Goal: Task Accomplishment & Management: Manage account settings

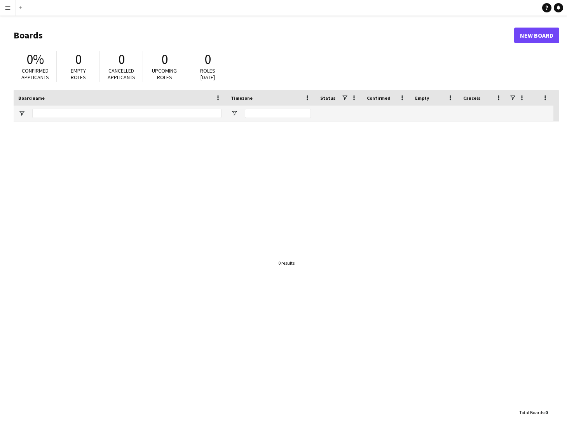
click at [9, 7] on app-icon "Menu" at bounding box center [8, 8] width 6 height 6
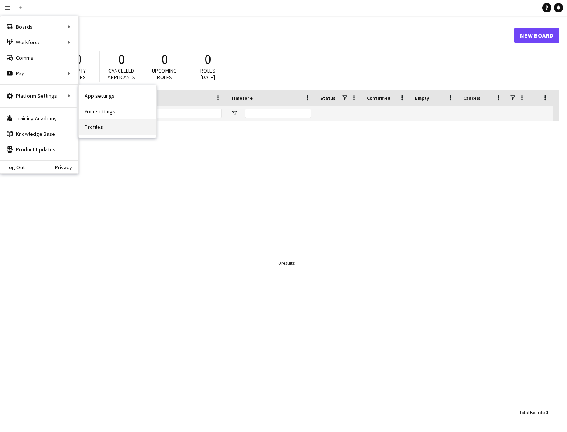
click at [96, 125] on link "Profiles" at bounding box center [117, 127] width 78 height 16
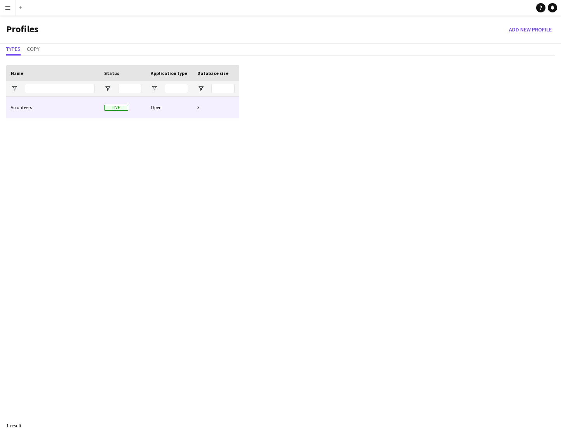
click at [85, 103] on div "Volunteers" at bounding box center [52, 107] width 93 height 21
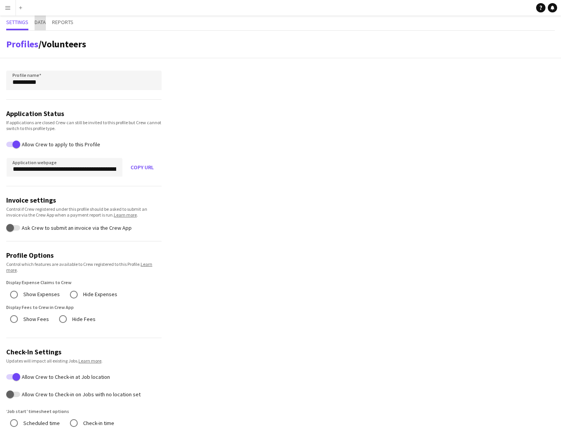
click at [43, 23] on span "Data" at bounding box center [40, 21] width 11 height 5
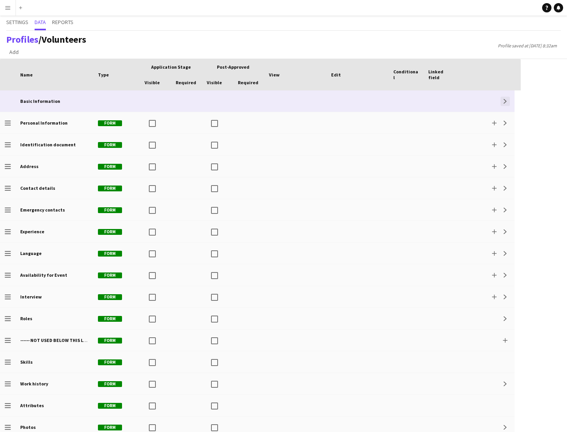
click at [505, 103] on app-icon "Expand" at bounding box center [505, 101] width 5 height 5
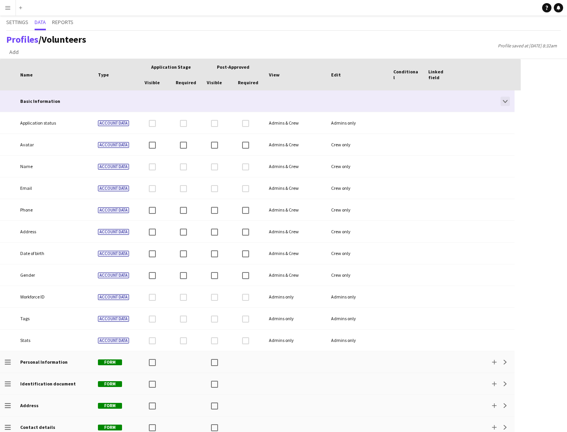
click at [505, 100] on app-icon "Collapse" at bounding box center [505, 101] width 5 height 5
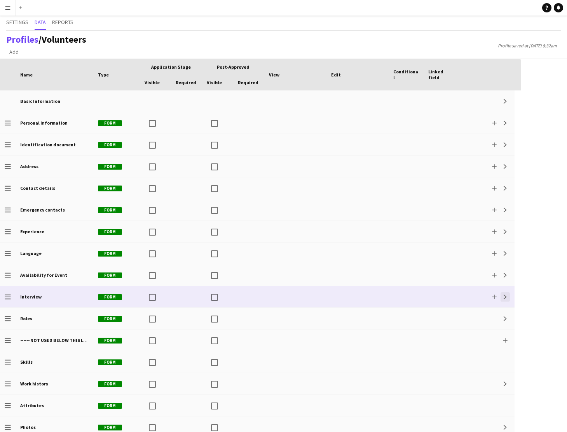
click at [503, 300] on button "Expand" at bounding box center [504, 296] width 9 height 9
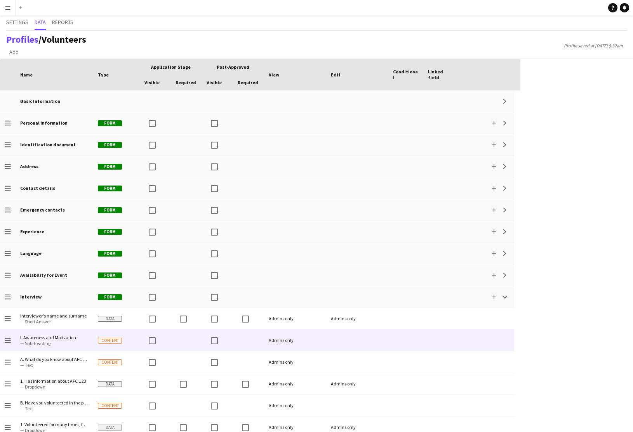
click at [415, 336] on div at bounding box center [405, 340] width 35 height 21
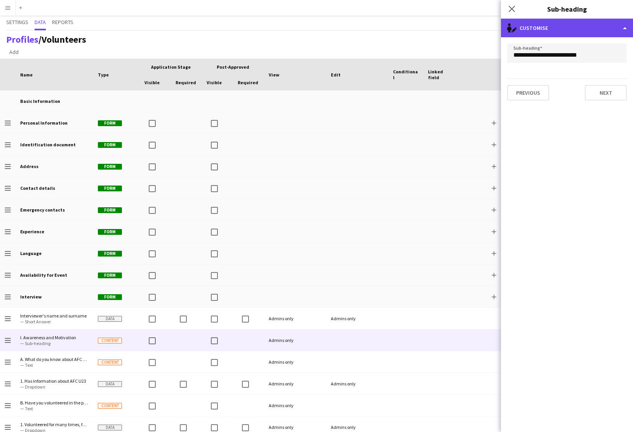
click at [566, 32] on div "single-neutral-actions-edit-1 Customise" at bounding box center [567, 28] width 132 height 19
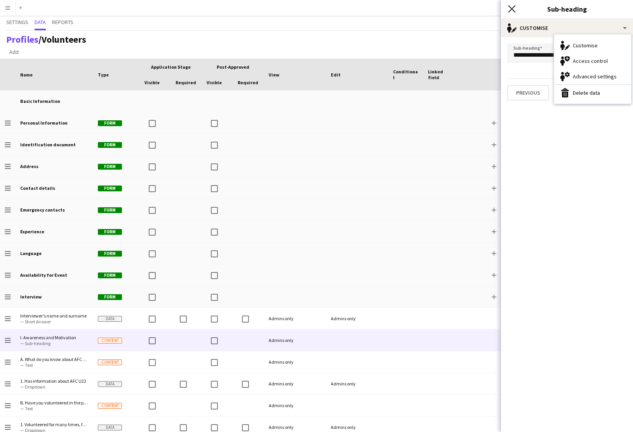
click at [515, 9] on icon "Close pop-in" at bounding box center [511, 8] width 7 height 7
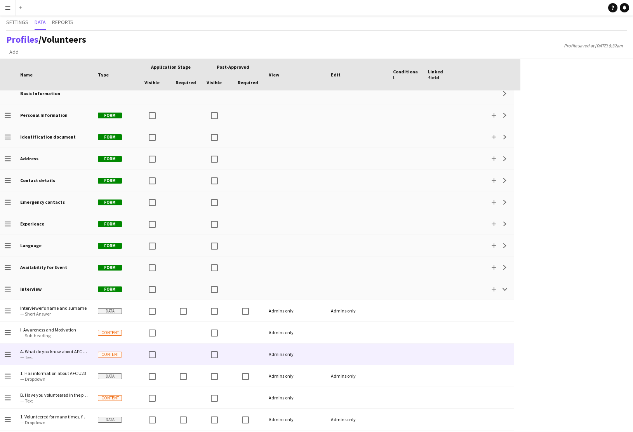
scroll to position [11, 0]
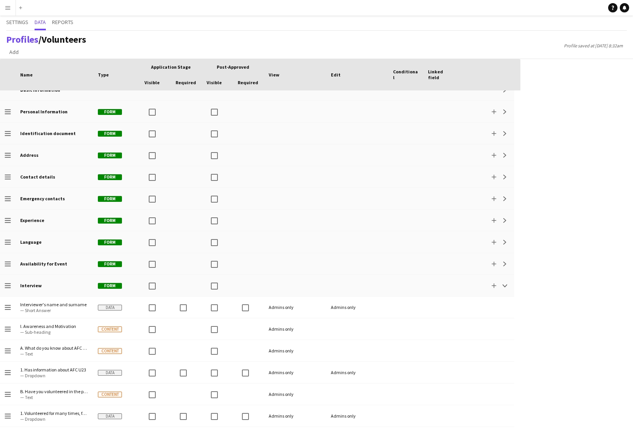
click at [5, 7] on app-icon "Menu" at bounding box center [8, 8] width 6 height 6
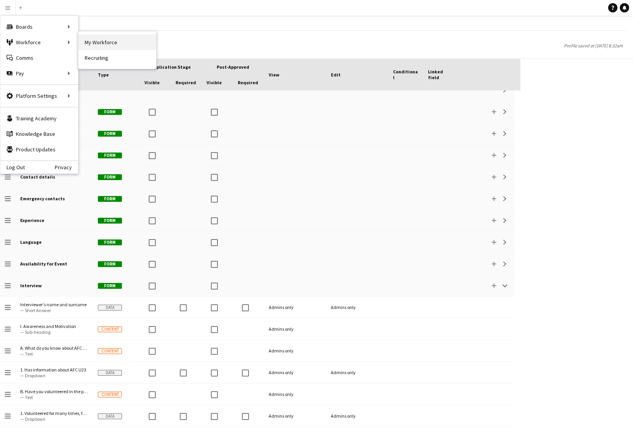
click at [89, 42] on link "My Workforce" at bounding box center [117, 43] width 78 height 16
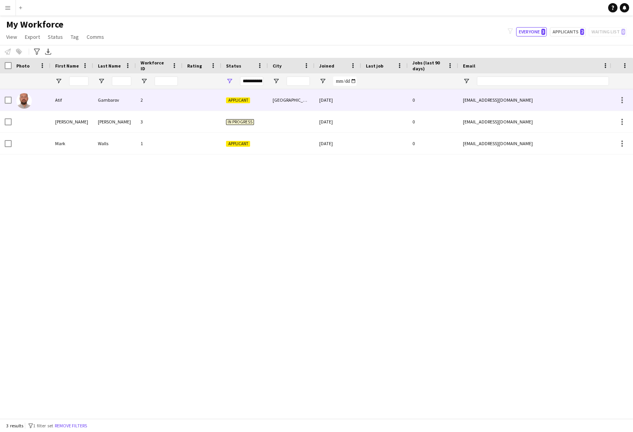
click at [256, 98] on div "Applicant" at bounding box center [244, 99] width 47 height 21
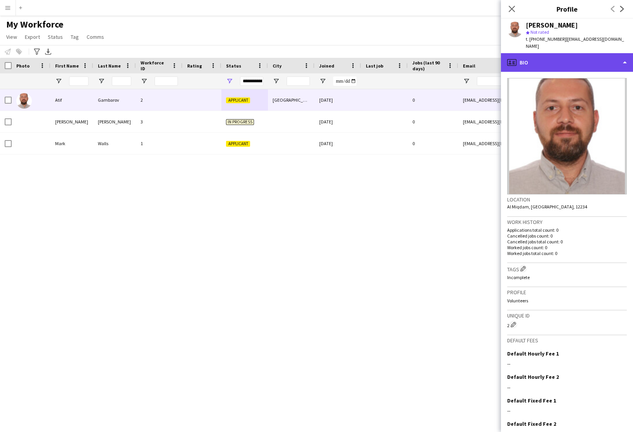
click at [566, 59] on div "profile Bio" at bounding box center [567, 62] width 132 height 19
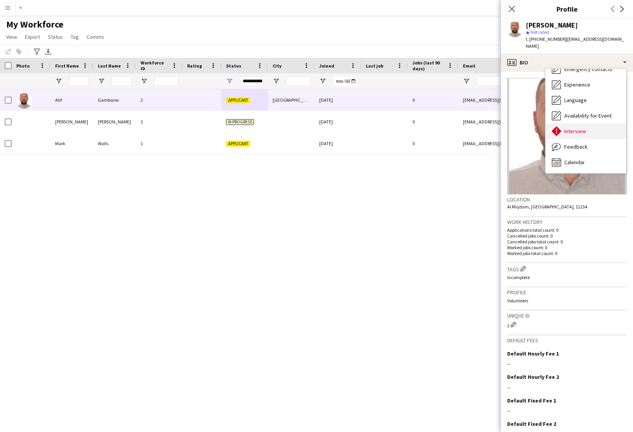
click at [566, 123] on div "Interview Interview" at bounding box center [586, 131] width 80 height 16
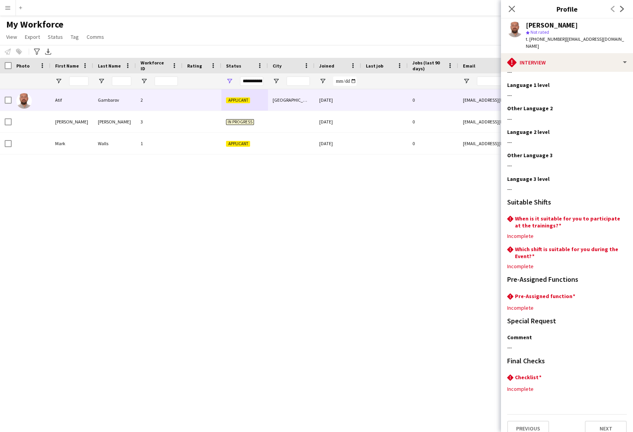
scroll to position [1160, 0]
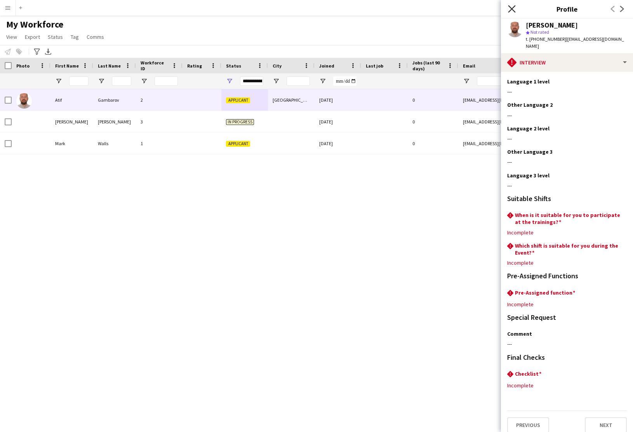
click at [514, 7] on icon "Close pop-in" at bounding box center [511, 8] width 7 height 7
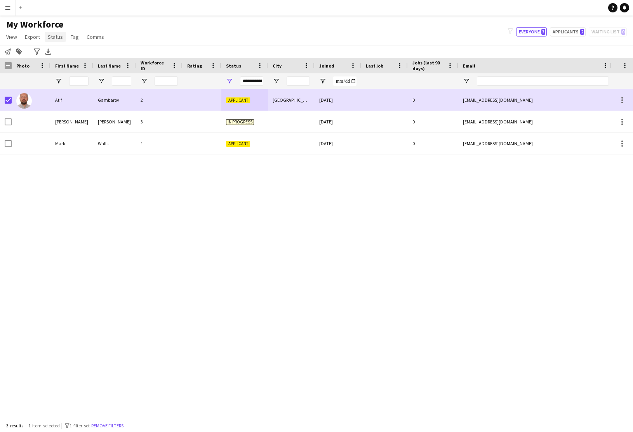
click at [50, 38] on span "Status" at bounding box center [55, 36] width 15 height 7
click at [61, 54] on link "Edit" at bounding box center [72, 53] width 54 height 16
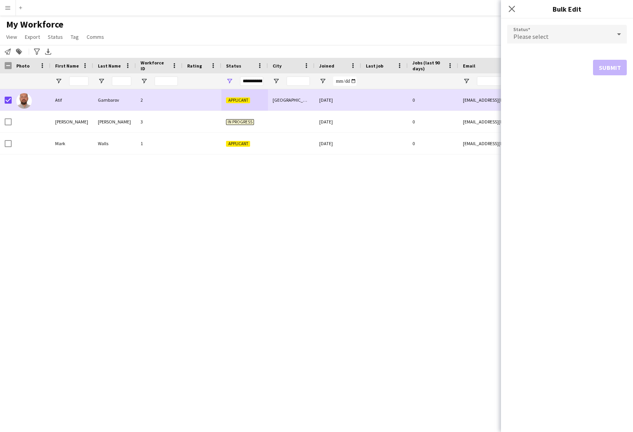
click at [566, 36] on div at bounding box center [619, 34] width 16 height 16
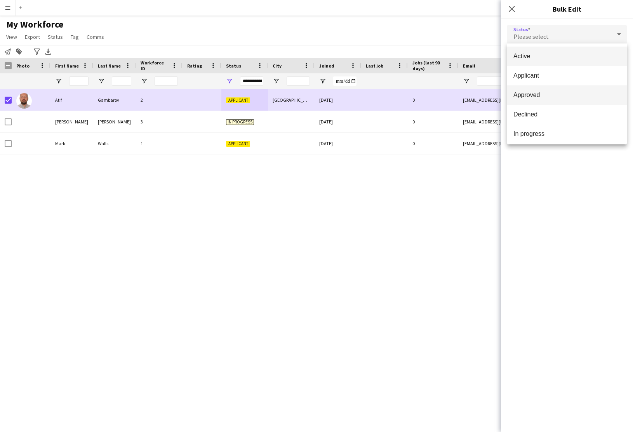
scroll to position [16, 0]
click at [511, 11] on div at bounding box center [316, 216] width 633 height 432
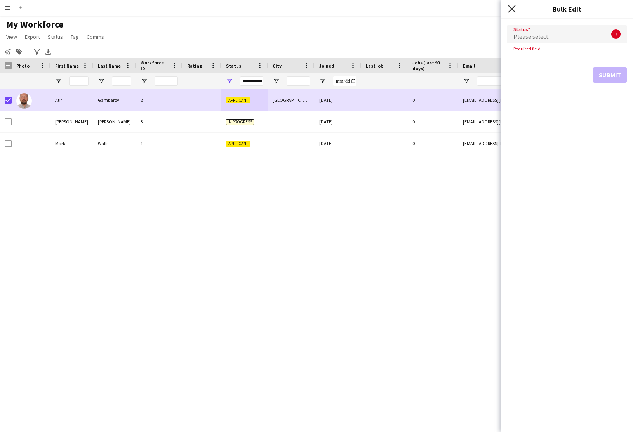
click at [511, 11] on icon "Close pop-in" at bounding box center [511, 8] width 7 height 7
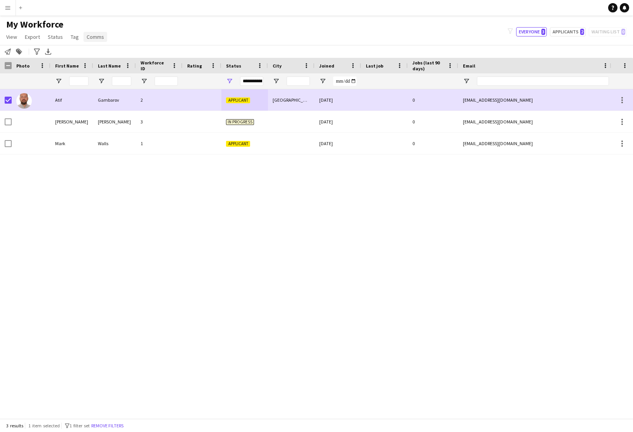
click at [98, 37] on span "Comms" at bounding box center [95, 36] width 17 height 7
click at [111, 54] on span "Send notification" at bounding box center [109, 53] width 40 height 7
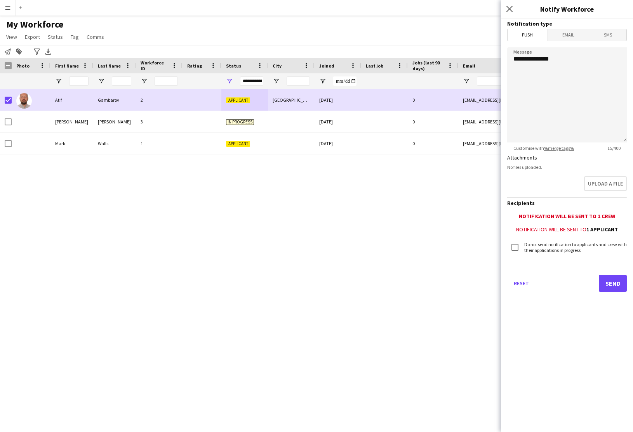
click at [558, 38] on span "Email" at bounding box center [568, 35] width 41 height 12
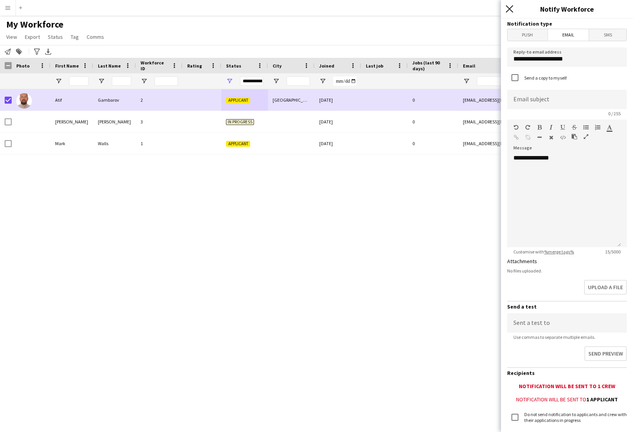
click at [509, 10] on icon "Close pop-in" at bounding box center [509, 8] width 7 height 7
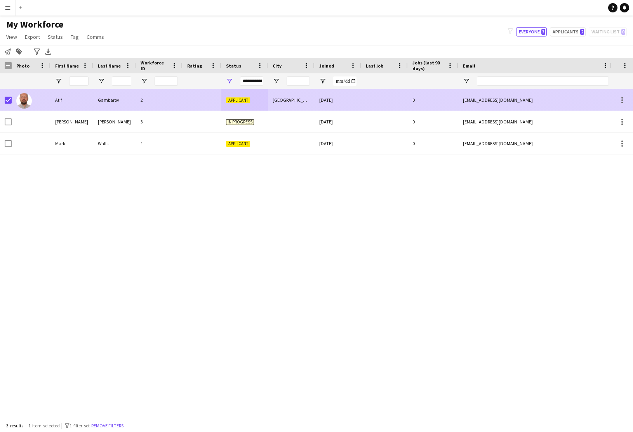
click at [288, 99] on div "[GEOGRAPHIC_DATA]" at bounding box center [291, 99] width 47 height 21
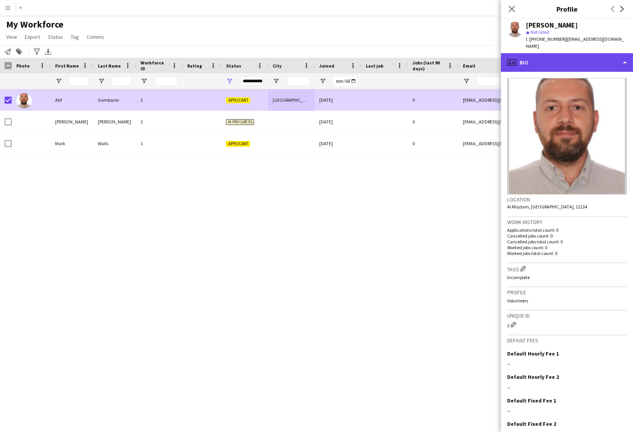
click at [566, 55] on div "profile Bio" at bounding box center [567, 62] width 132 height 19
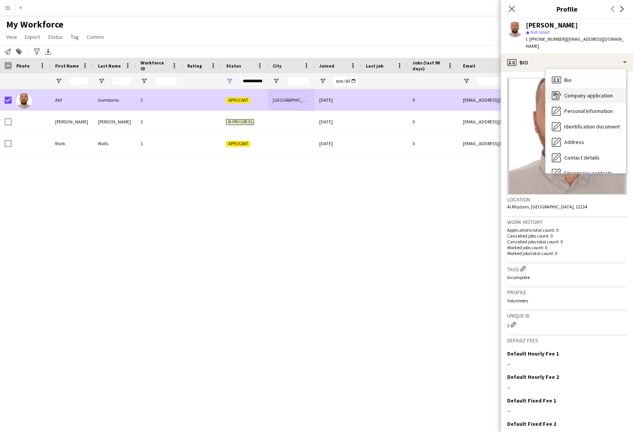
click at [566, 92] on span "Company application" at bounding box center [588, 95] width 49 height 7
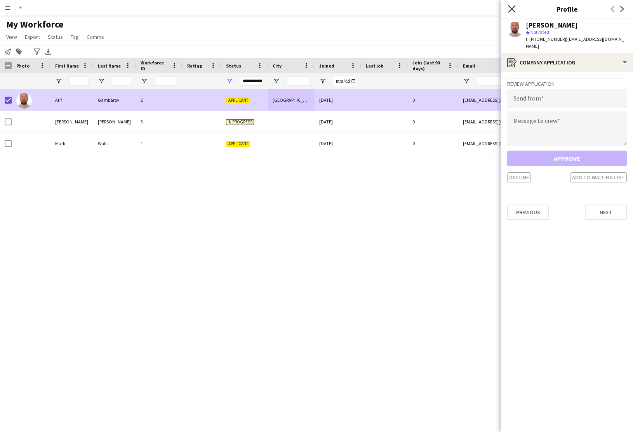
click at [511, 8] on icon at bounding box center [511, 8] width 7 height 7
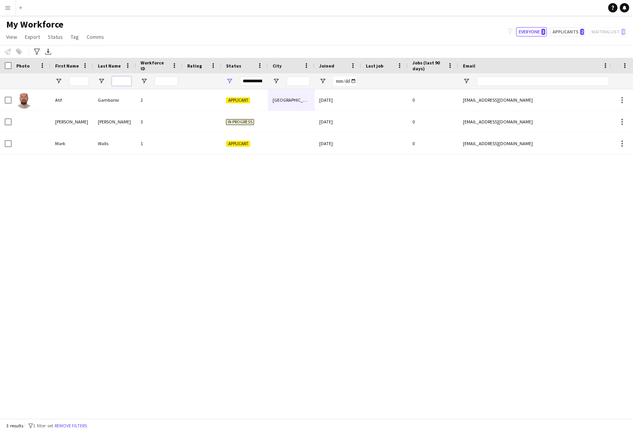
click at [119, 83] on input "Last Name Filter Input" at bounding box center [121, 81] width 19 height 9
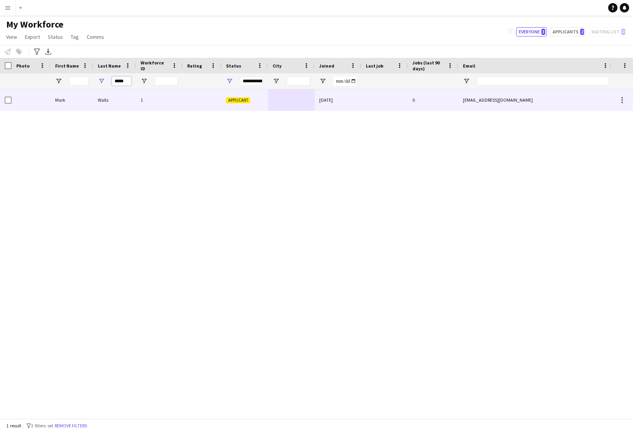
type input "*****"
click at [176, 97] on div "1" at bounding box center [159, 99] width 47 height 21
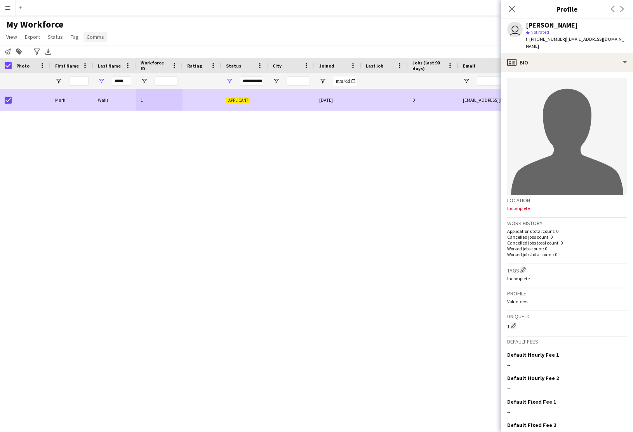
click at [99, 38] on span "Comms" at bounding box center [95, 36] width 17 height 7
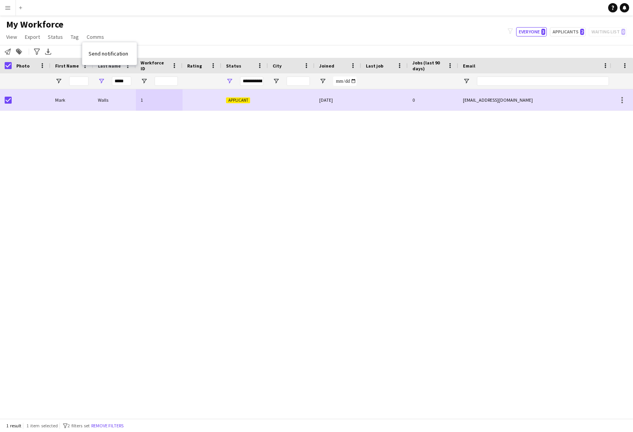
click at [224, 32] on div "My Workforce View Views Default view New view Update view Delete view Edit name…" at bounding box center [316, 32] width 633 height 26
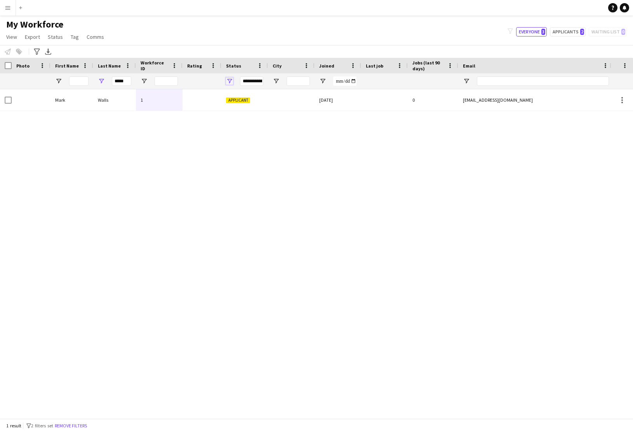
click at [231, 82] on span "Open Filter Menu" at bounding box center [229, 81] width 7 height 7
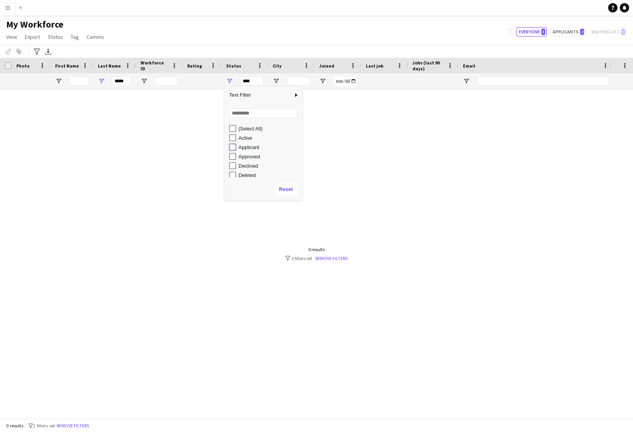
type input "**********"
click at [270, 33] on div "My Workforce View Views Default view New view Update view Delete view Edit name…" at bounding box center [316, 32] width 633 height 26
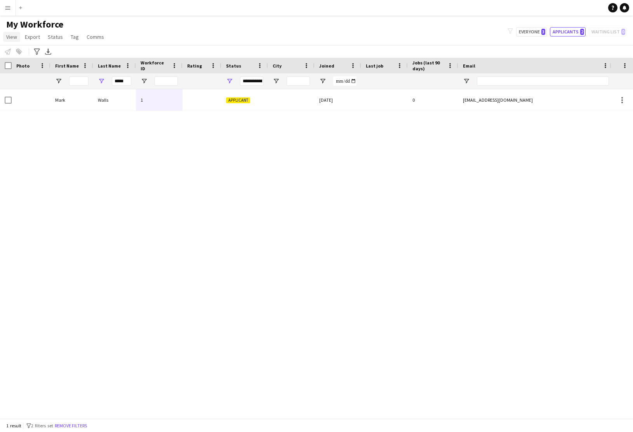
click at [12, 35] on span "View" at bounding box center [11, 36] width 11 height 7
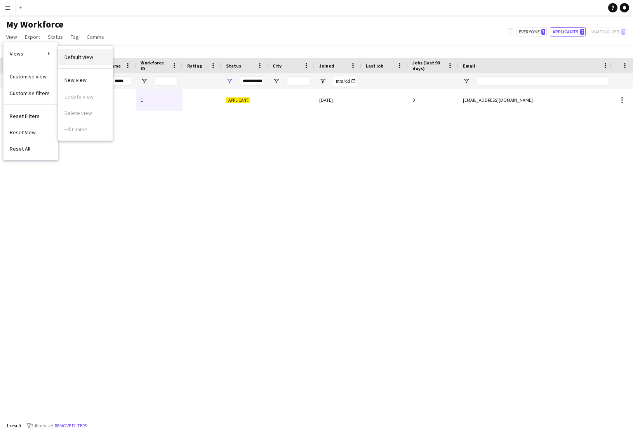
click at [83, 57] on span "Default view" at bounding box center [78, 57] width 29 height 7
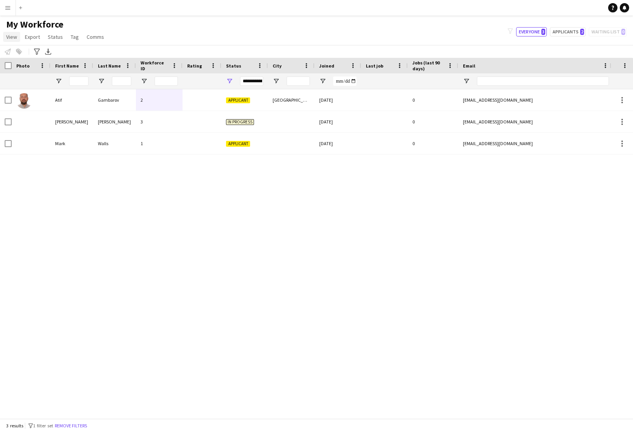
click at [12, 38] on span "View" at bounding box center [11, 36] width 11 height 7
click at [22, 77] on span "Customise view" at bounding box center [28, 76] width 37 height 7
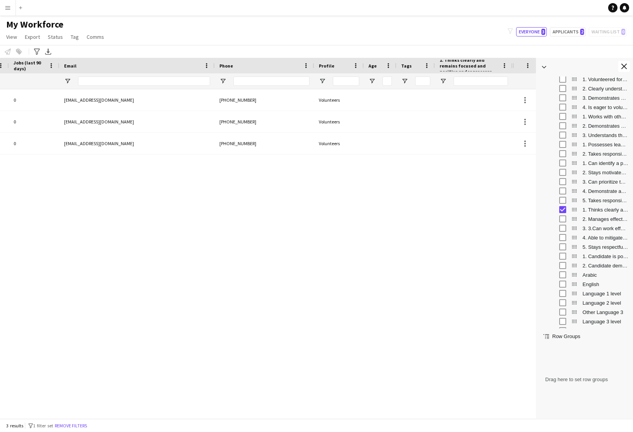
scroll to position [0, 396]
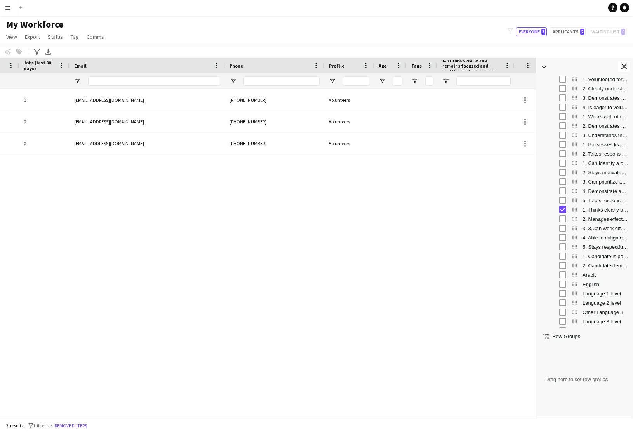
drag, startPoint x: 435, startPoint y: 66, endPoint x: 419, endPoint y: 66, distance: 15.5
click at [419, 66] on div "Tags" at bounding box center [422, 66] width 31 height 16
drag, startPoint x: 513, startPoint y: 67, endPoint x: 521, endPoint y: 68, distance: 7.8
click at [521, 68] on div at bounding box center [520, 66] width 3 height 16
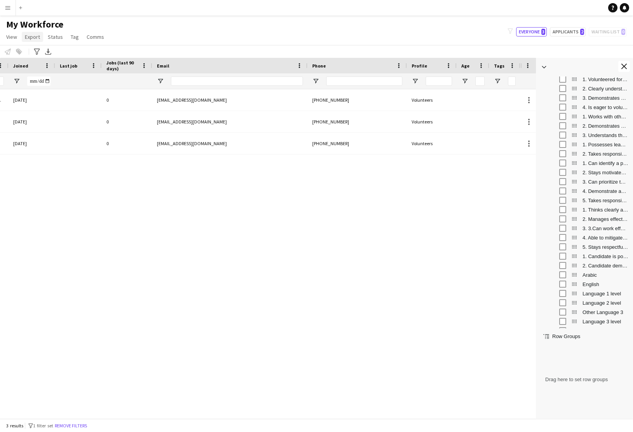
click at [37, 37] on span "Export" at bounding box center [32, 36] width 15 height 7
click at [183, 22] on div "My Workforce View Views Default view New view Update view Delete view Edit name…" at bounding box center [316, 32] width 633 height 26
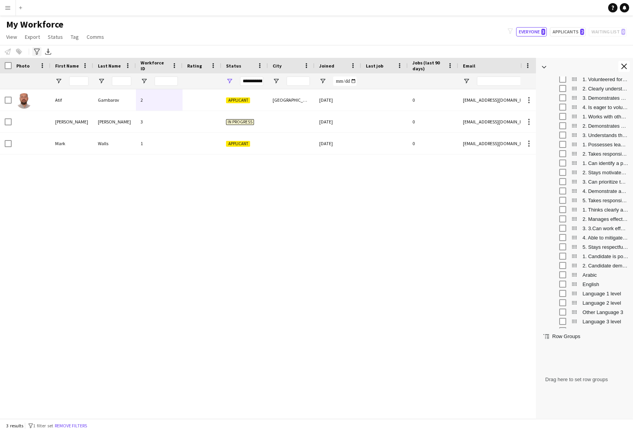
click at [37, 53] on icon "Advanced filters" at bounding box center [37, 52] width 6 height 6
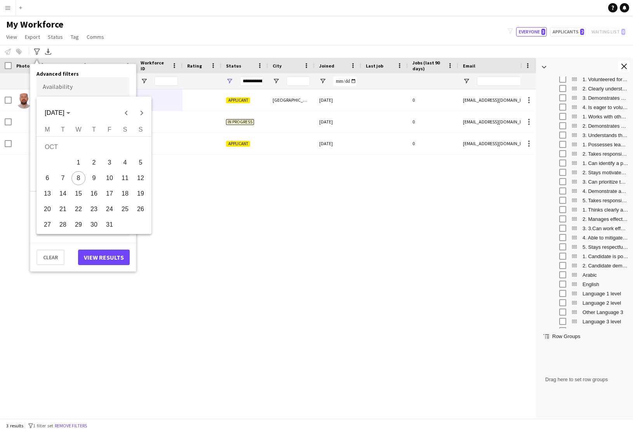
click at [56, 86] on body "Menu Boards Boards Boards All jobs Status Workforce Workforce My Workforce Recr…" at bounding box center [316, 216] width 633 height 432
click at [123, 42] on div at bounding box center [316, 216] width 633 height 432
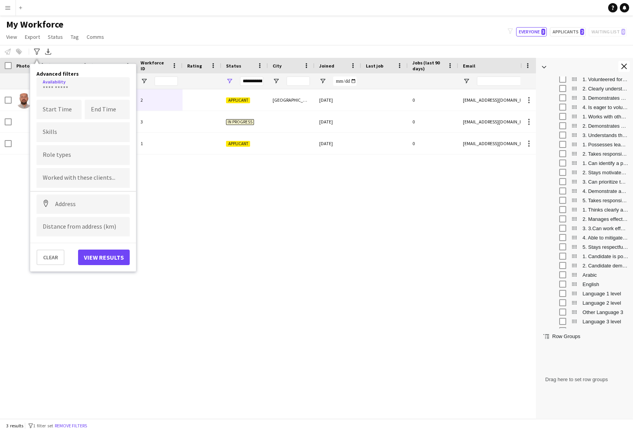
click at [66, 154] on input "Type to search role types..." at bounding box center [83, 155] width 81 height 7
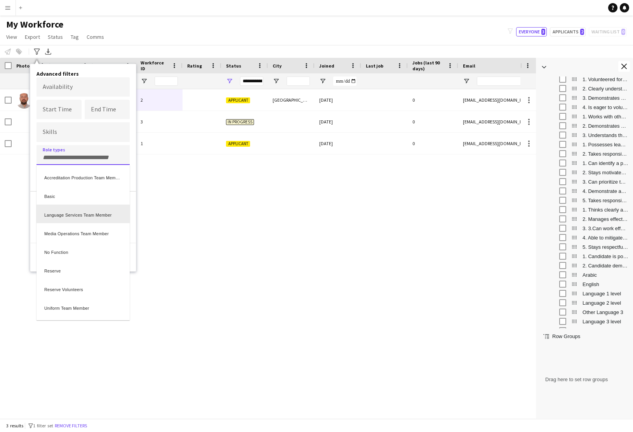
click at [227, 201] on div at bounding box center [316, 216] width 633 height 432
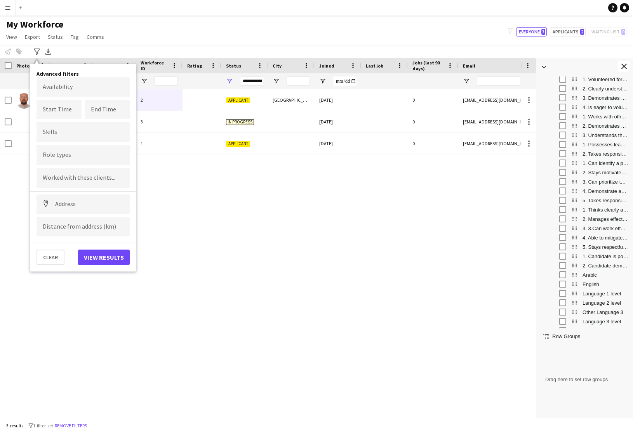
click at [85, 179] on input "Type to search clients..." at bounding box center [83, 178] width 81 height 7
click at [78, 204] on input at bounding box center [83, 204] width 93 height 19
click at [90, 279] on div "[DATE] 0 [EMAIL_ADDRESS][DOMAIN_NAME] Applicant 1 [PERSON_NAME] [DATE] 0 [EMAIL…" at bounding box center [260, 250] width 520 height 323
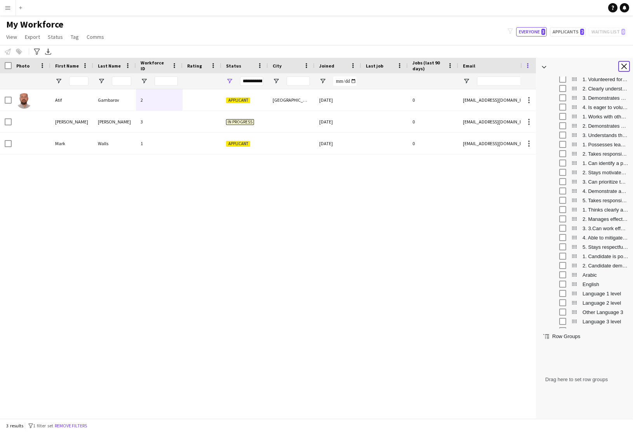
click at [566, 66] on app-icon "Close tool panel" at bounding box center [623, 66] width 5 height 5
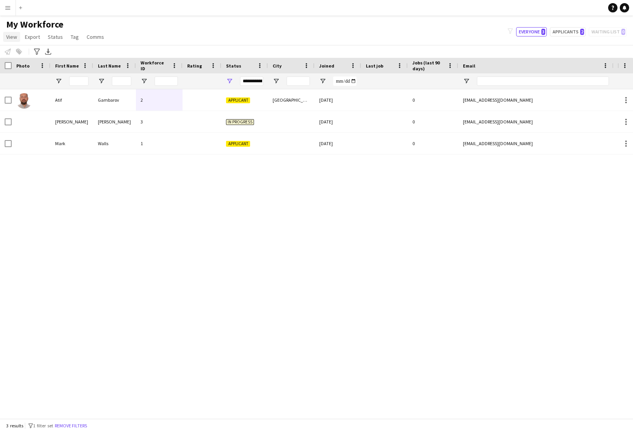
click at [12, 39] on span "View" at bounding box center [11, 36] width 11 height 7
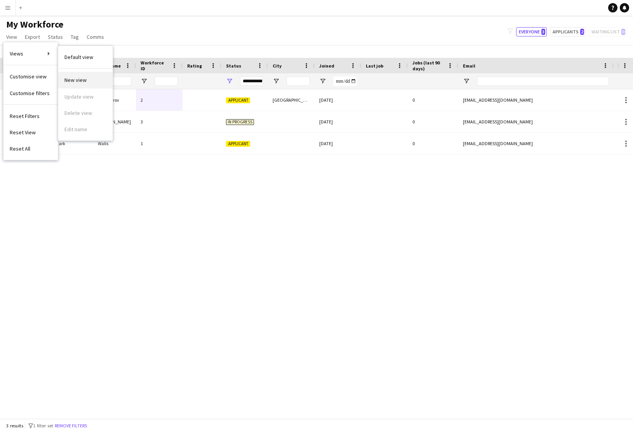
click at [79, 80] on span "New view" at bounding box center [75, 80] width 22 height 7
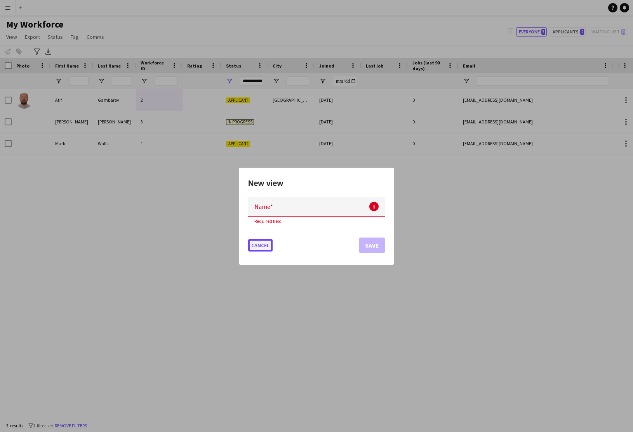
click at [266, 241] on button "Cancel" at bounding box center [260, 245] width 24 height 12
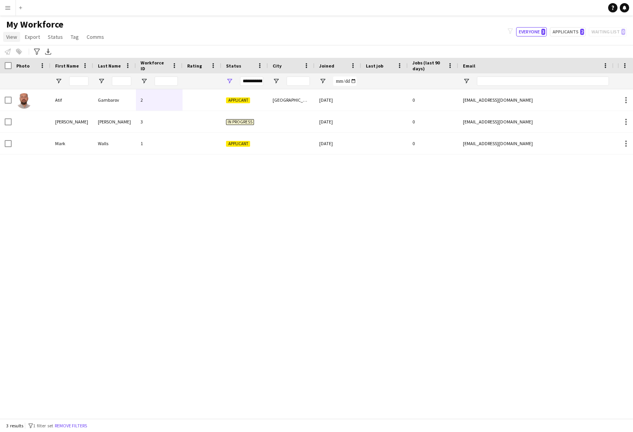
click at [14, 39] on span "View" at bounding box center [11, 36] width 11 height 7
click at [211, 227] on div "[DATE] 0 [EMAIL_ADDRESS][DOMAIN_NAME] Applicant 1 [PERSON_NAME] [PHONE_NUMBER] …" at bounding box center [308, 250] width 617 height 323
click at [566, 9] on icon "Help" at bounding box center [612, 7] width 5 height 5
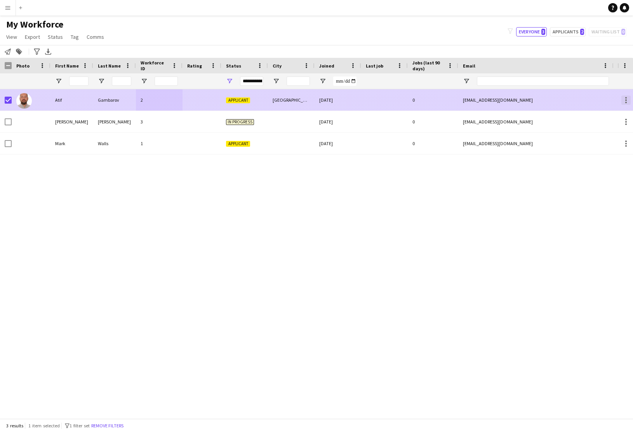
click at [566, 102] on div at bounding box center [625, 100] width 9 height 9
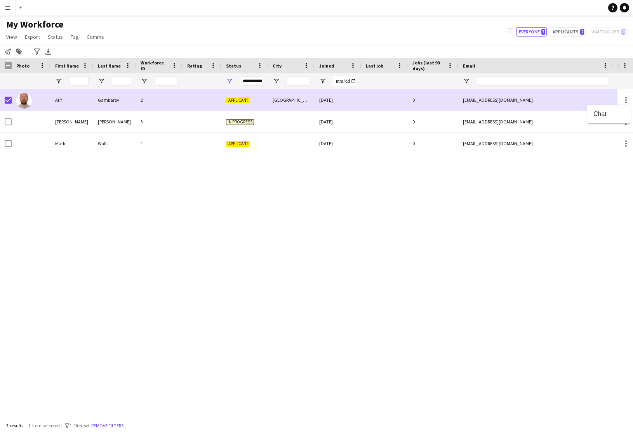
click at [428, 40] on div at bounding box center [316, 216] width 633 height 432
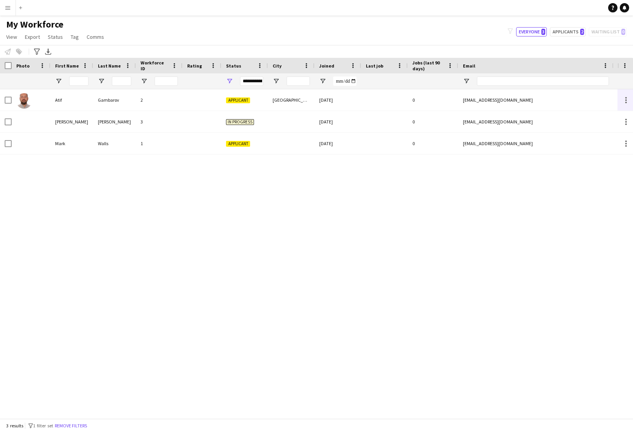
click at [7, 10] on app-icon "Menu" at bounding box center [8, 8] width 6 height 6
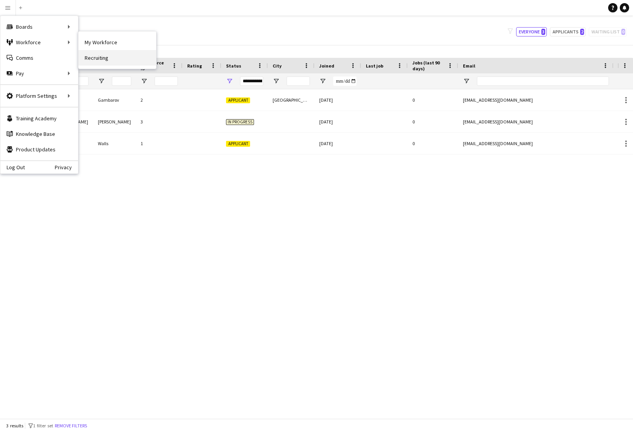
click at [102, 57] on link "Recruiting" at bounding box center [117, 58] width 78 height 16
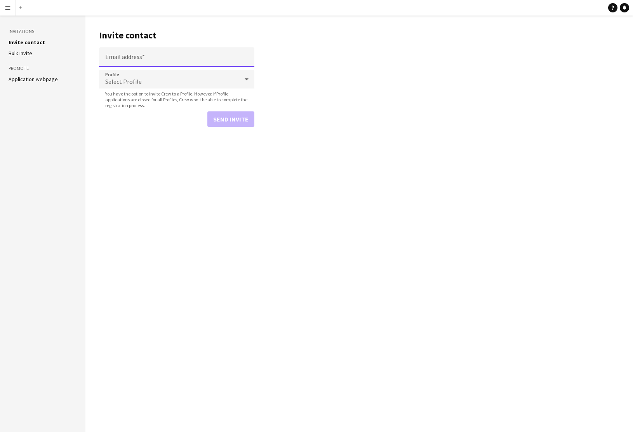
type input "**********"
click at [39, 76] on link "Application webpage" at bounding box center [33, 79] width 49 height 7
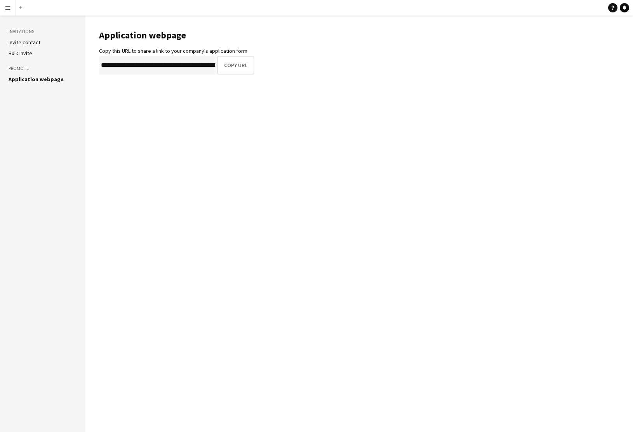
click at [7, 10] on app-icon "Menu" at bounding box center [8, 8] width 6 height 6
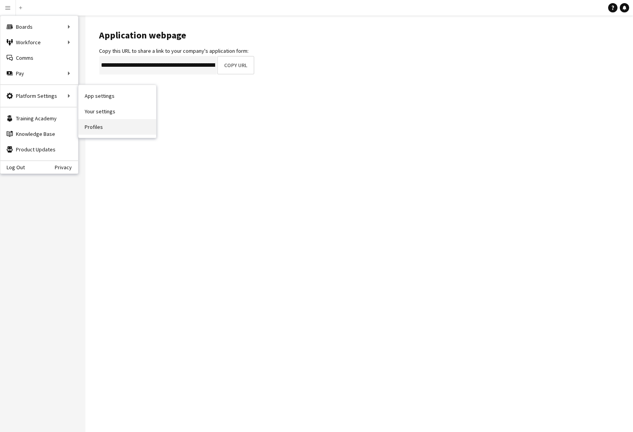
click at [93, 129] on link "Profiles" at bounding box center [117, 127] width 78 height 16
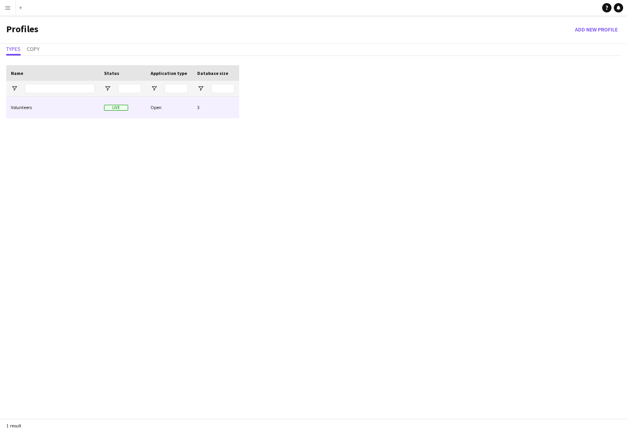
click at [79, 108] on div "Volunteers" at bounding box center [52, 107] width 93 height 21
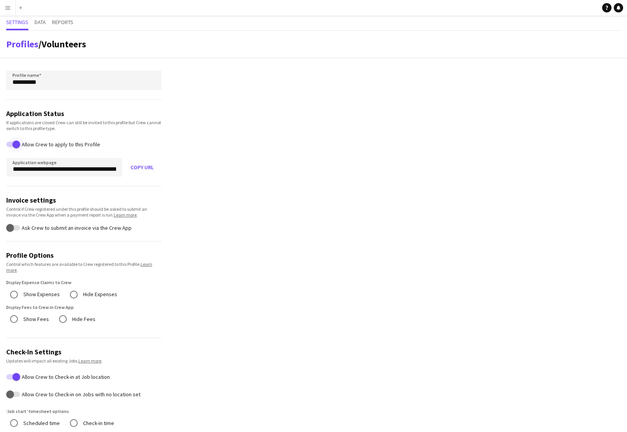
click at [12, 145] on span "button" at bounding box center [17, 145] width 16 height 16
click at [17, 144] on span "button" at bounding box center [10, 145] width 16 height 16
click at [8, 6] on app-icon "Menu" at bounding box center [8, 8] width 6 height 6
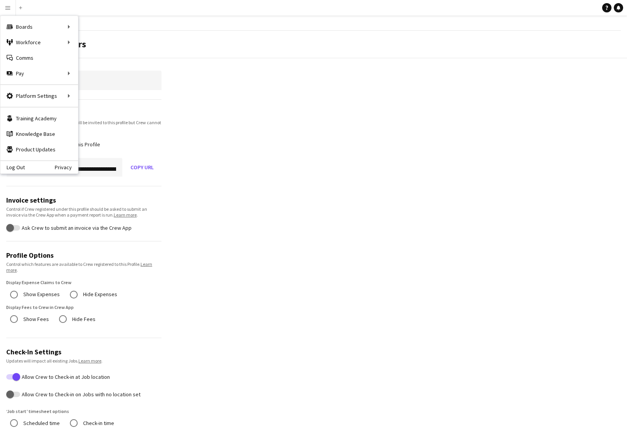
click at [201, 98] on app-profile-settings "**********" at bounding box center [313, 431] width 627 height 801
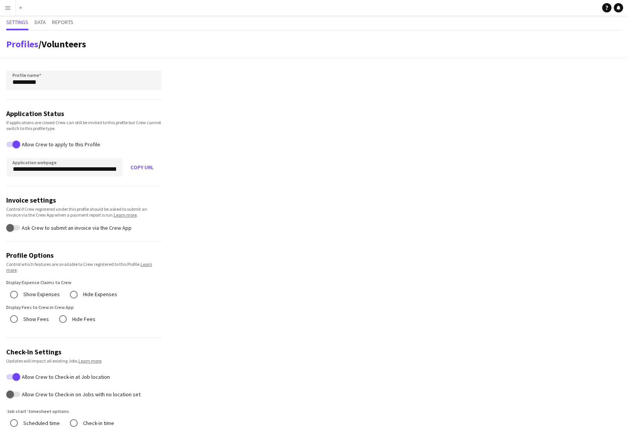
click at [6, 8] on app-icon "Menu" at bounding box center [8, 8] width 6 height 6
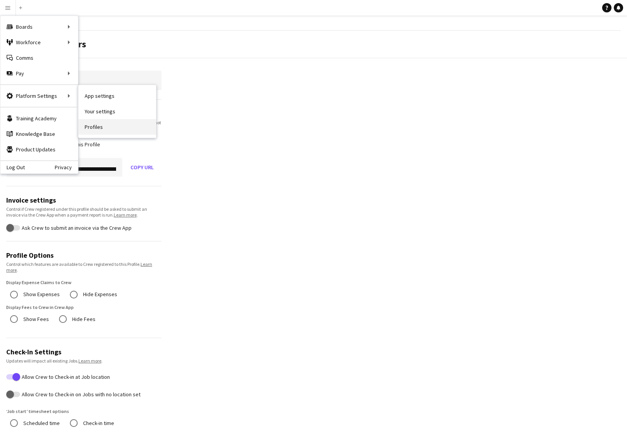
click at [95, 124] on link "Profiles" at bounding box center [117, 127] width 78 height 16
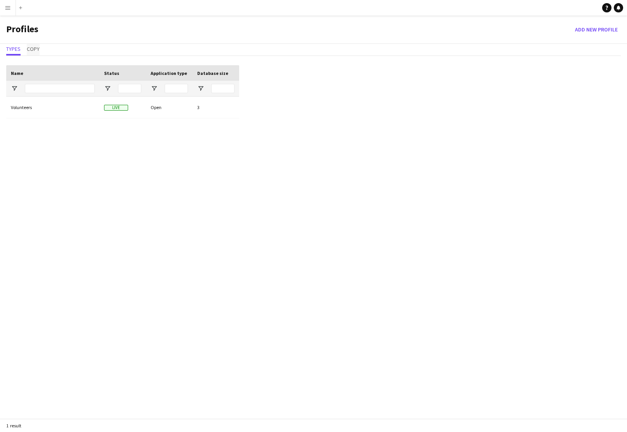
click at [34, 49] on span "Copy" at bounding box center [33, 48] width 13 height 5
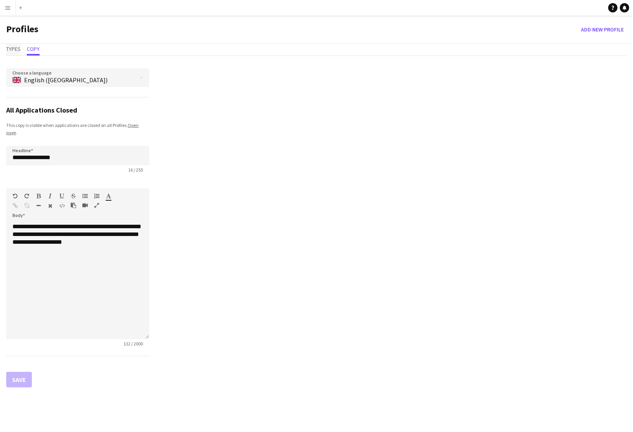
click at [16, 50] on span "Types" at bounding box center [13, 48] width 14 height 5
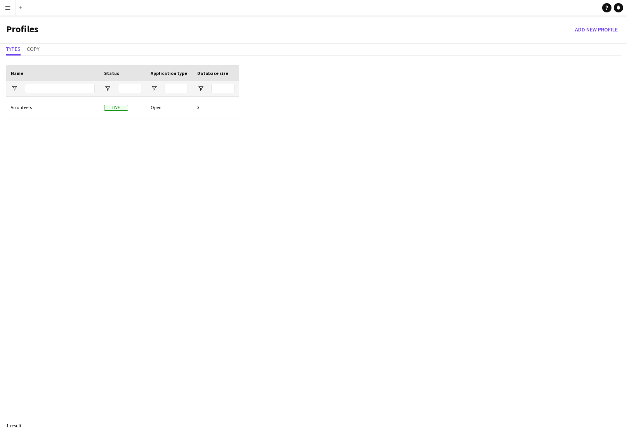
click at [9, 8] on app-icon "Menu" at bounding box center [8, 8] width 6 height 6
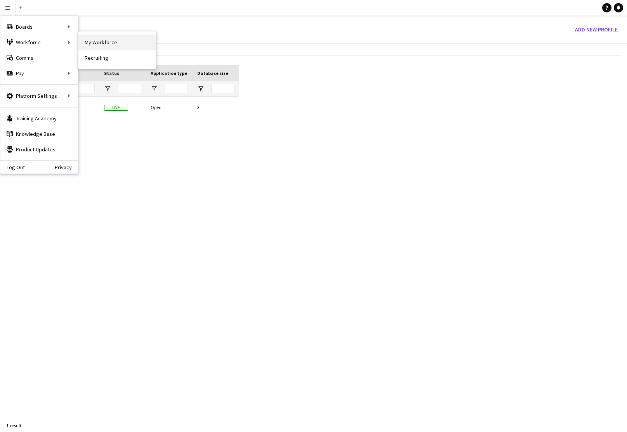
click at [94, 42] on link "My Workforce" at bounding box center [117, 43] width 78 height 16
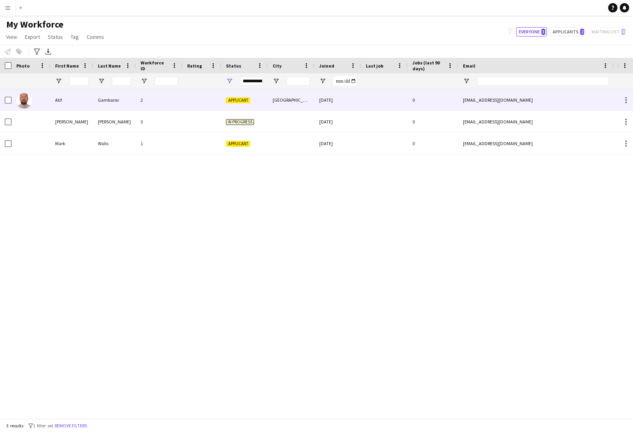
click at [198, 99] on div at bounding box center [202, 99] width 39 height 21
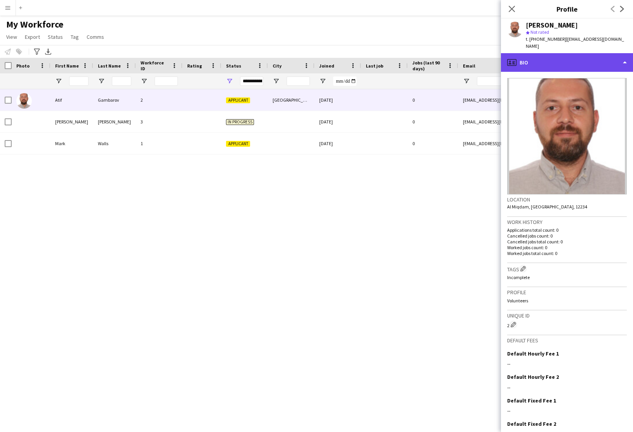
click at [566, 57] on div "profile Bio" at bounding box center [567, 62] width 132 height 19
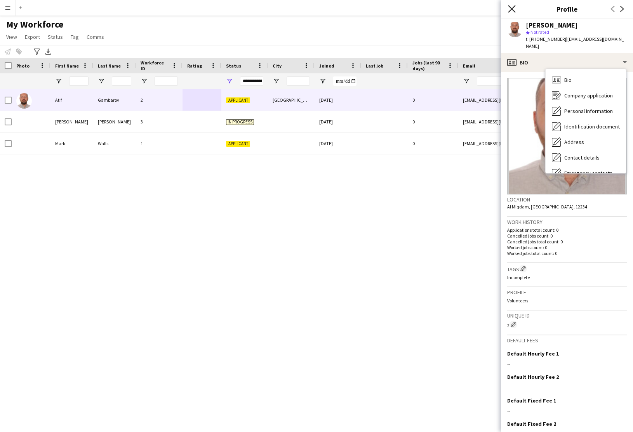
click at [513, 9] on icon "Close pop-in" at bounding box center [511, 8] width 7 height 7
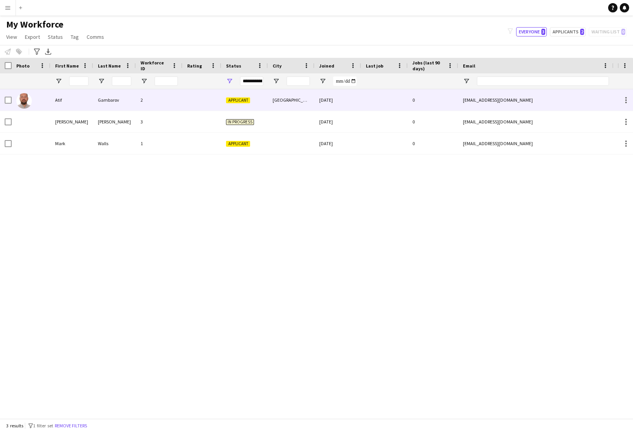
click at [260, 100] on div "Applicant" at bounding box center [244, 99] width 47 height 21
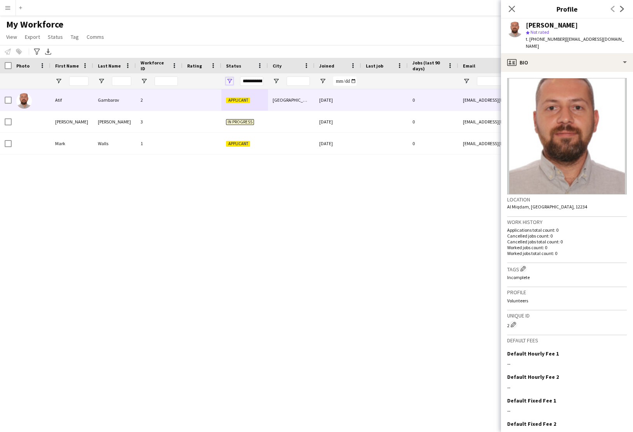
click at [230, 79] on span "Open Filter Menu" at bounding box center [229, 81] width 7 height 7
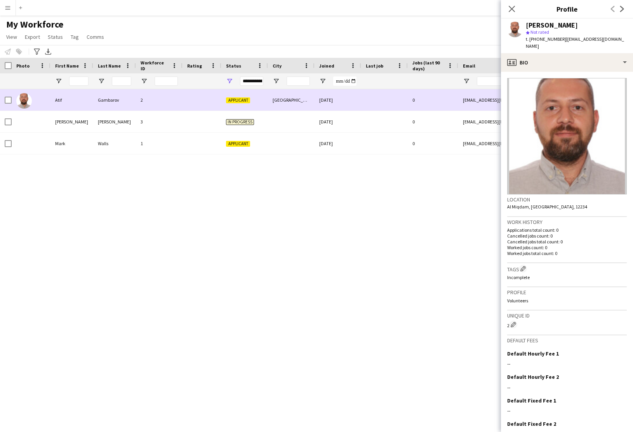
click at [171, 97] on div "2" at bounding box center [159, 99] width 47 height 21
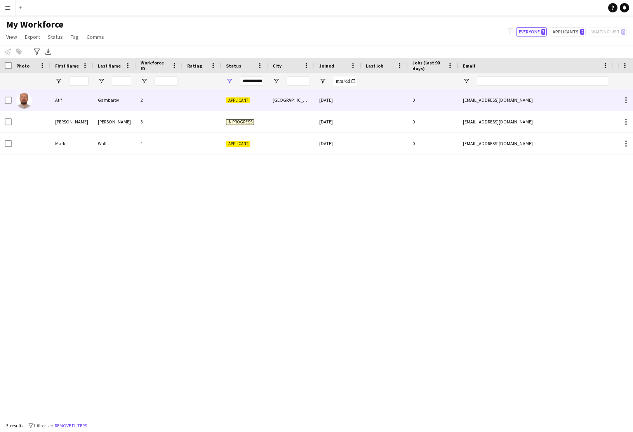
click at [171, 97] on div "2" at bounding box center [159, 99] width 47 height 21
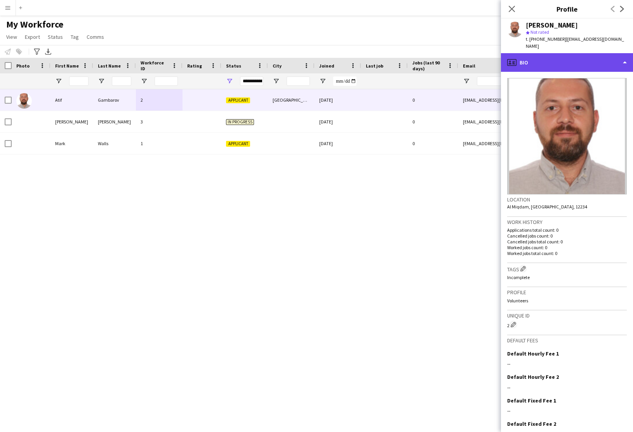
click at [566, 59] on div "profile Bio" at bounding box center [567, 62] width 132 height 19
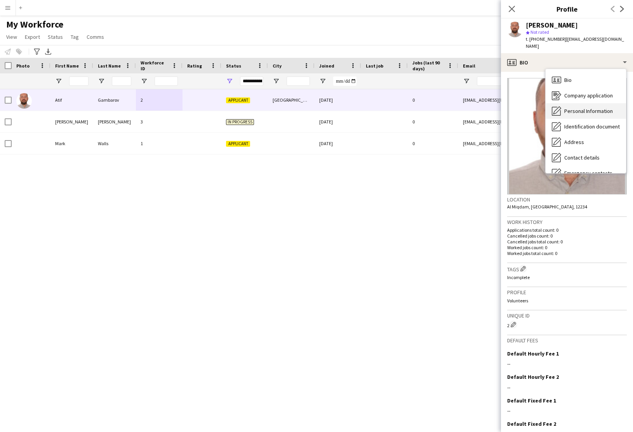
click at [566, 108] on span "Personal Information" at bounding box center [588, 111] width 49 height 7
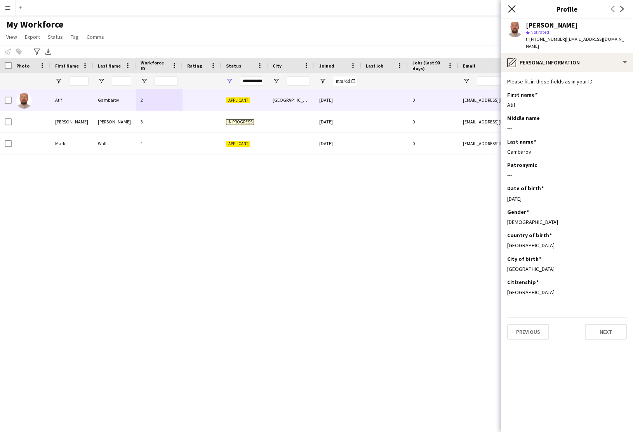
click at [513, 10] on icon at bounding box center [511, 8] width 7 height 7
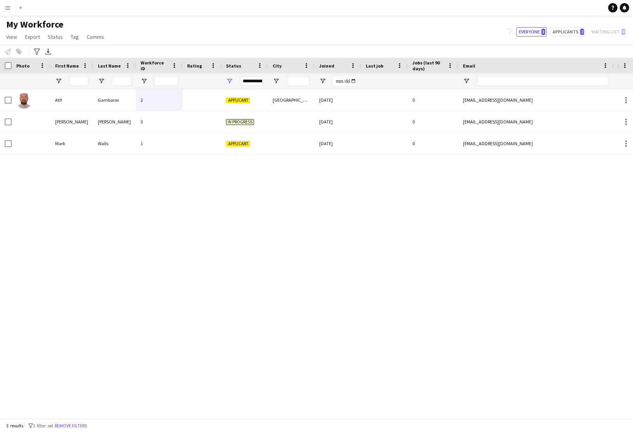
click at [9, 8] on app-icon "Menu" at bounding box center [8, 8] width 6 height 6
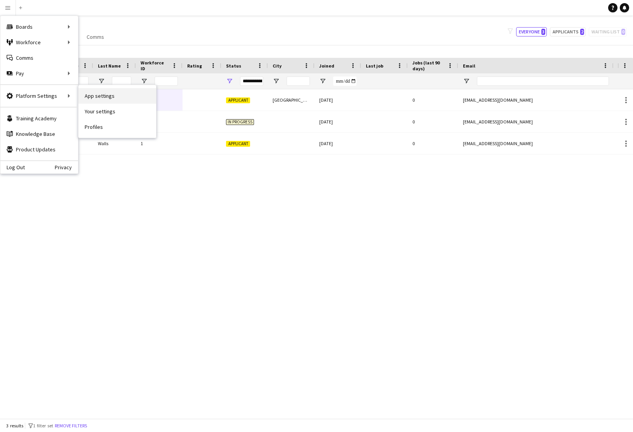
click at [94, 97] on link "App settings" at bounding box center [117, 96] width 78 height 16
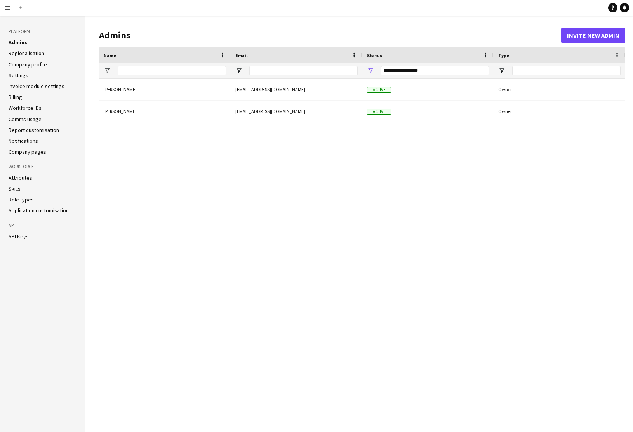
click at [41, 52] on link "Regionalisation" at bounding box center [27, 53] width 36 height 7
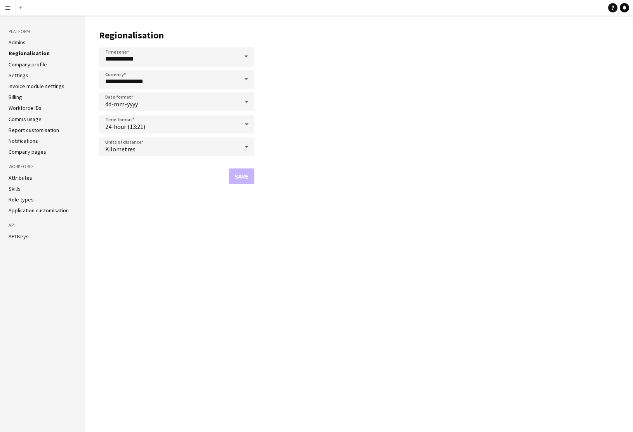
click at [31, 64] on link "Company profile" at bounding box center [28, 64] width 38 height 7
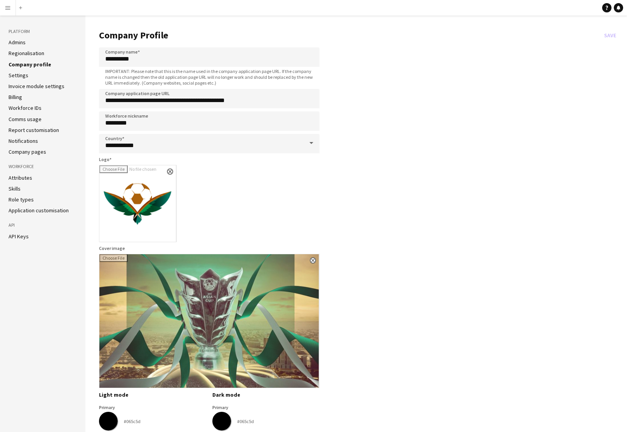
click at [38, 153] on link "Company pages" at bounding box center [28, 151] width 38 height 7
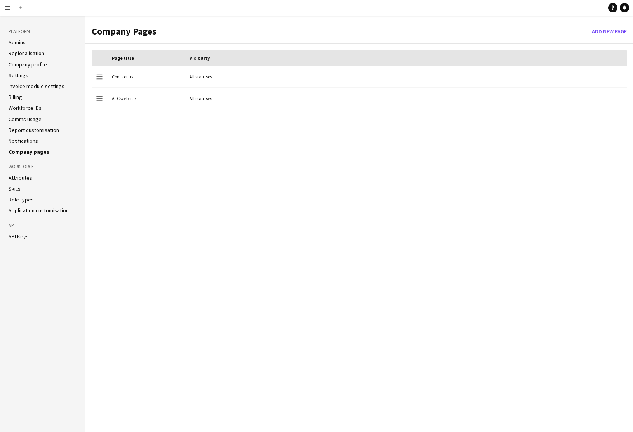
click at [35, 65] on link "Company profile" at bounding box center [28, 64] width 38 height 7
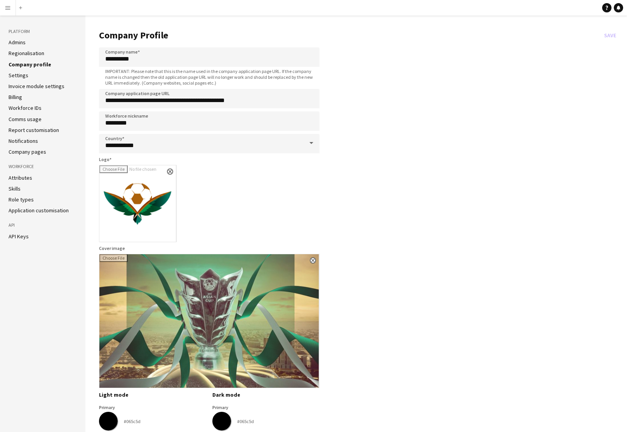
click at [9, 9] on app-icon "Menu" at bounding box center [8, 8] width 6 height 6
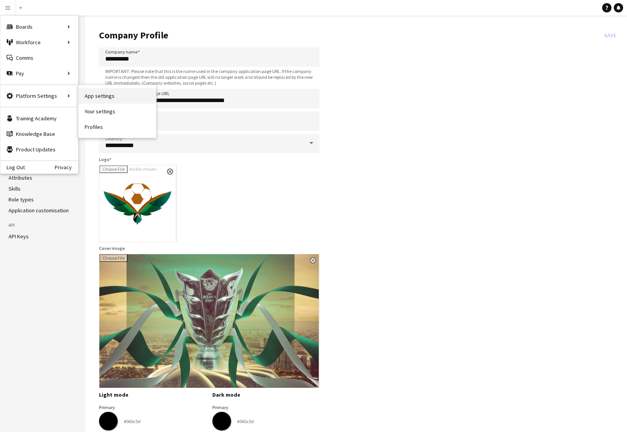
click at [92, 97] on link "App settings" at bounding box center [117, 96] width 78 height 16
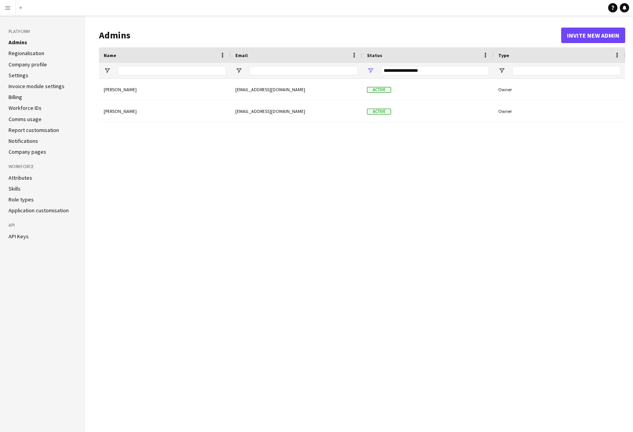
click at [29, 54] on link "Regionalisation" at bounding box center [27, 53] width 36 height 7
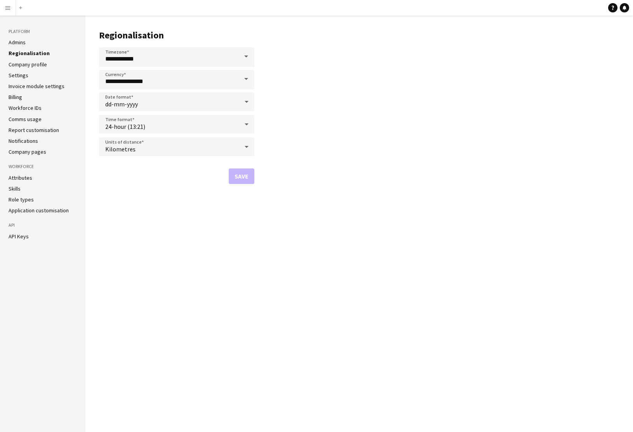
click at [18, 74] on link "Settings" at bounding box center [19, 75] width 20 height 7
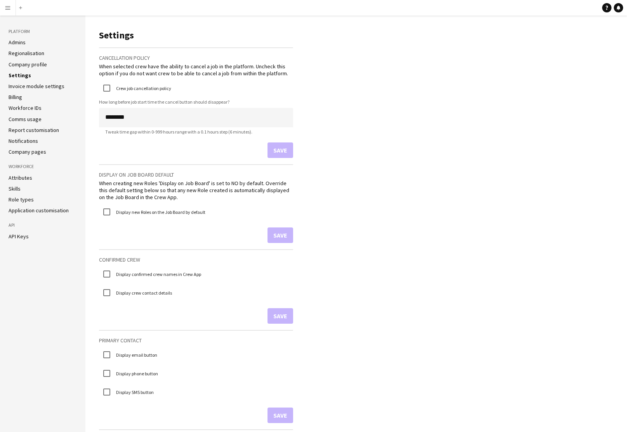
click at [9, 7] on app-icon "Menu" at bounding box center [8, 8] width 6 height 6
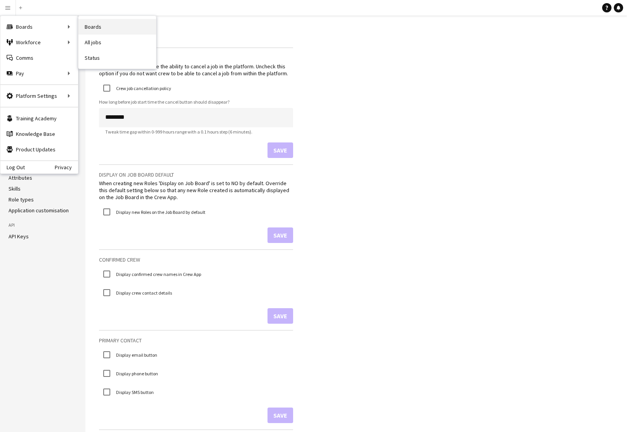
click at [94, 30] on link "Boards" at bounding box center [117, 27] width 78 height 16
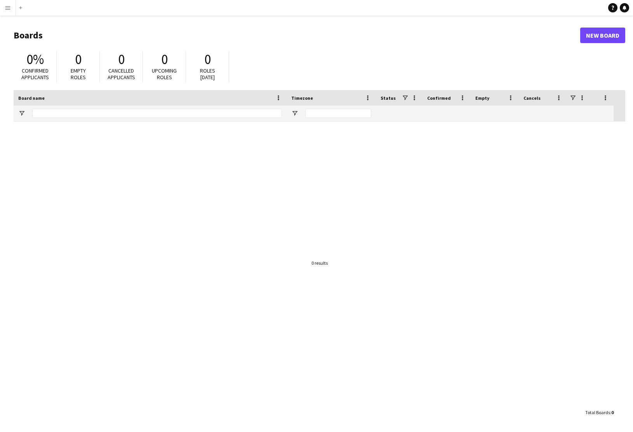
click at [9, 9] on app-icon "Menu" at bounding box center [8, 8] width 6 height 6
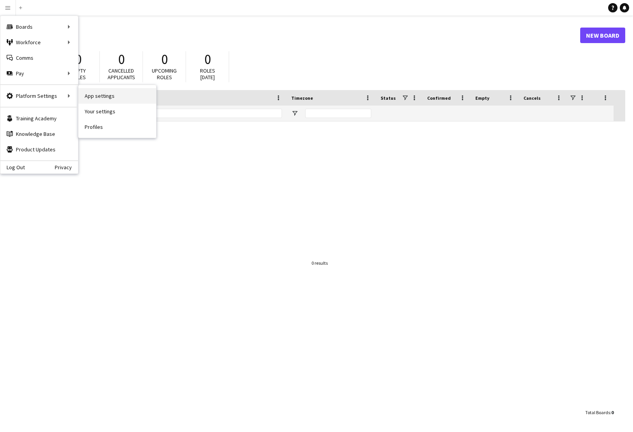
click at [97, 96] on link "App settings" at bounding box center [117, 96] width 78 height 16
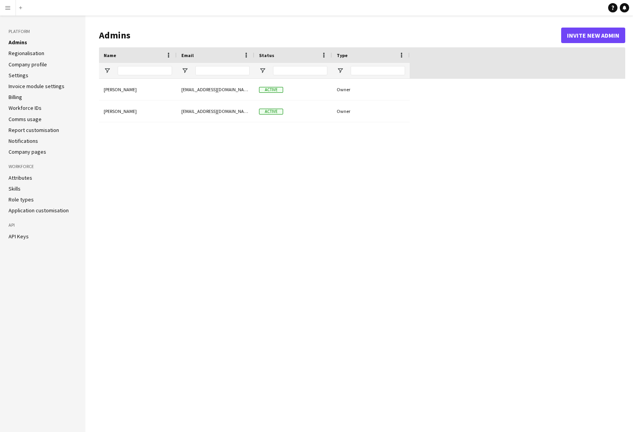
type input "**********"
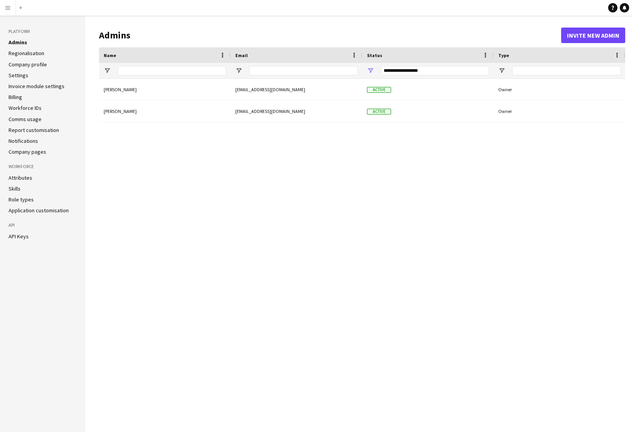
click at [9, 188] on link "Skills" at bounding box center [15, 188] width 12 height 7
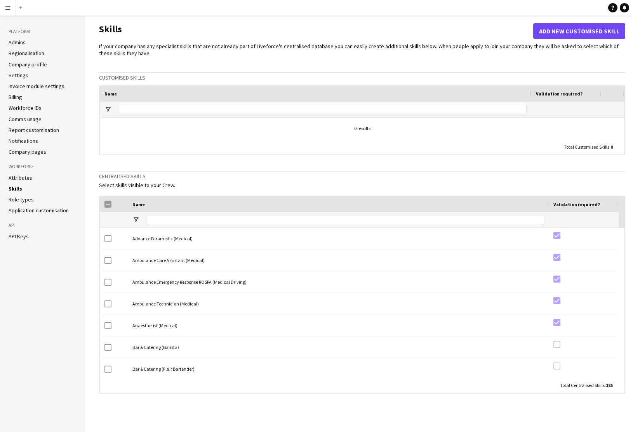
click at [21, 198] on link "Role types" at bounding box center [21, 199] width 25 height 7
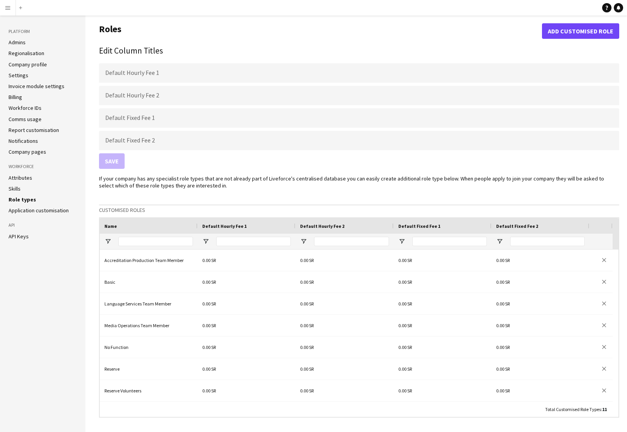
click at [8, 7] on app-icon "Menu" at bounding box center [8, 8] width 6 height 6
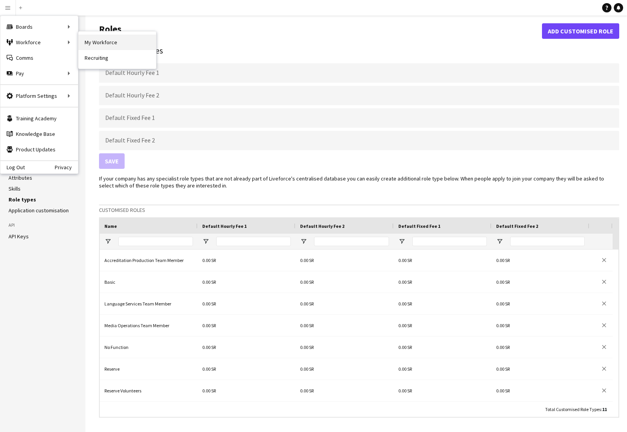
click at [94, 43] on link "My Workforce" at bounding box center [117, 43] width 78 height 16
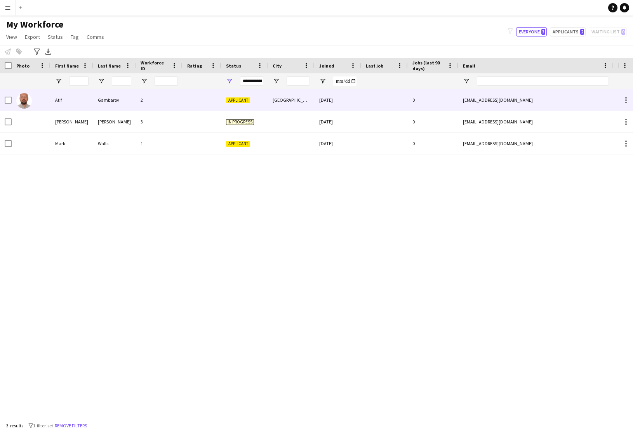
click at [367, 100] on div at bounding box center [384, 99] width 47 height 21
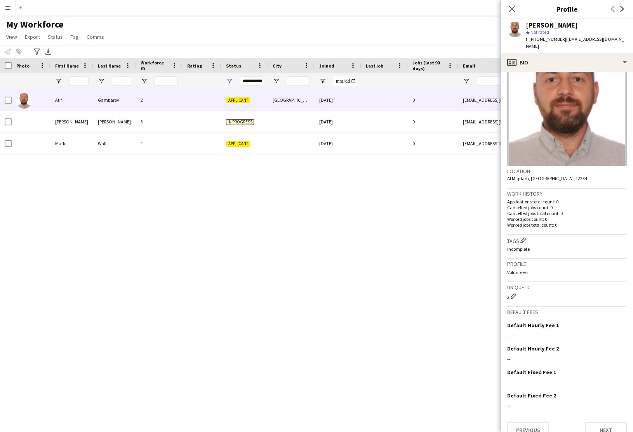
scroll to position [33, 0]
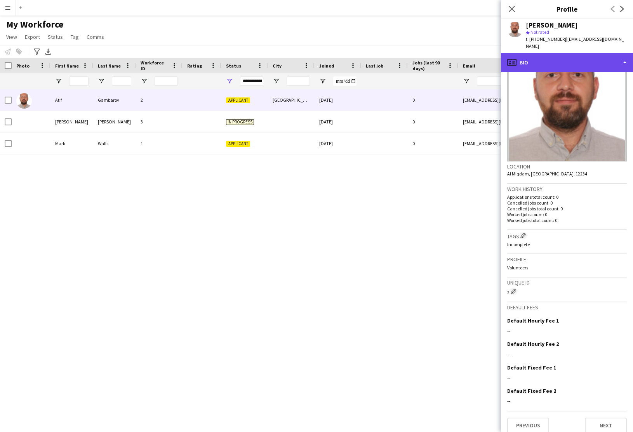
click at [566, 54] on div "profile Bio" at bounding box center [567, 62] width 132 height 19
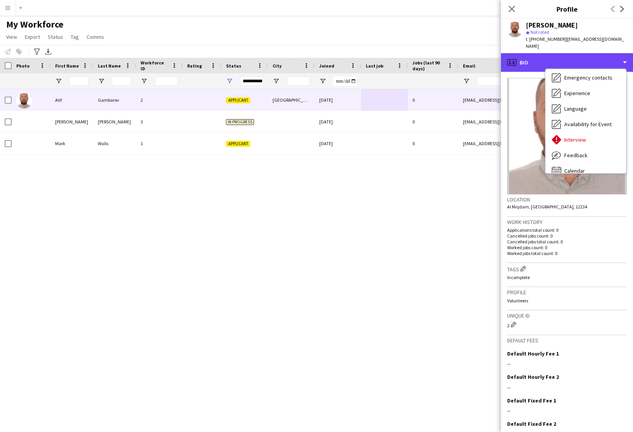
scroll to position [97, 0]
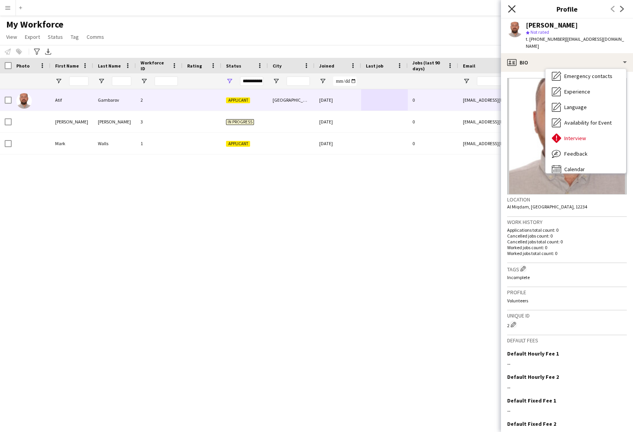
click at [508, 9] on icon "Close pop-in" at bounding box center [511, 8] width 7 height 7
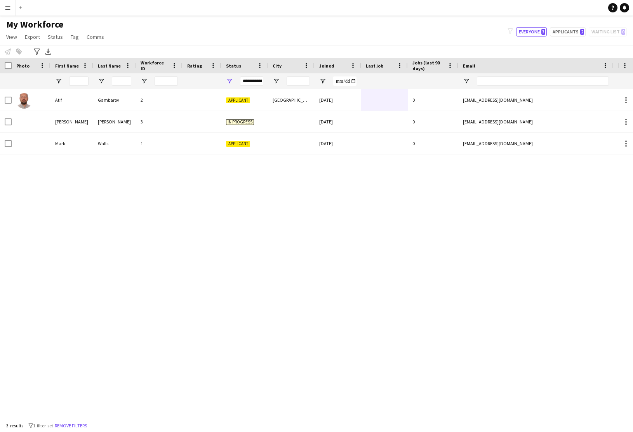
click at [8, 10] on app-icon "Menu" at bounding box center [8, 8] width 6 height 6
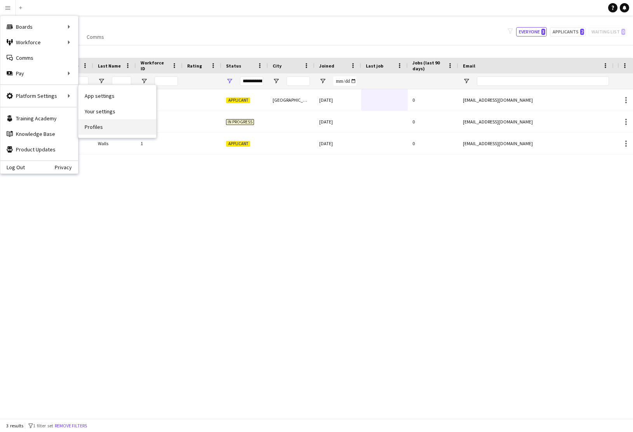
click at [97, 130] on link "Profiles" at bounding box center [117, 127] width 78 height 16
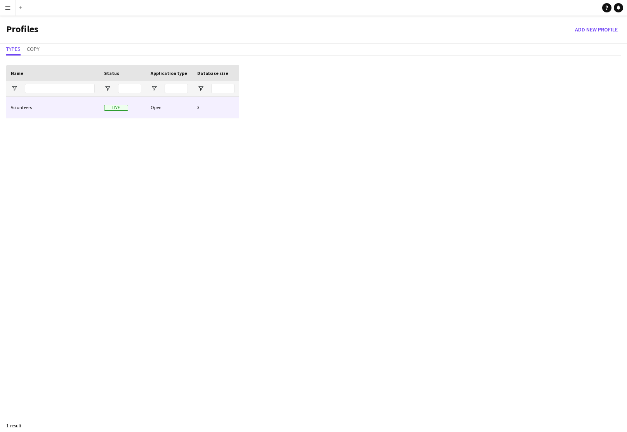
click at [168, 106] on div "Open" at bounding box center [169, 107] width 47 height 21
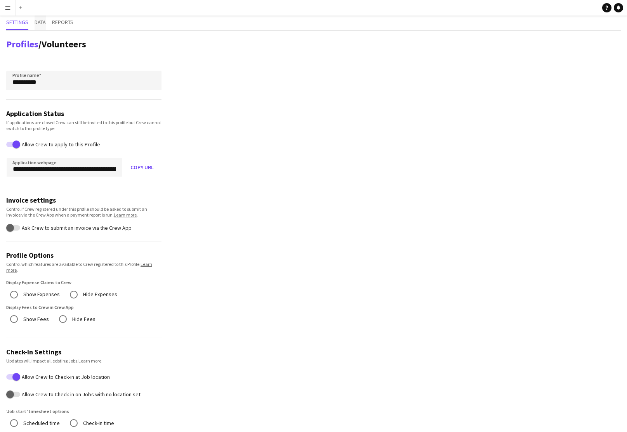
click at [43, 24] on span "Data" at bounding box center [40, 21] width 11 height 5
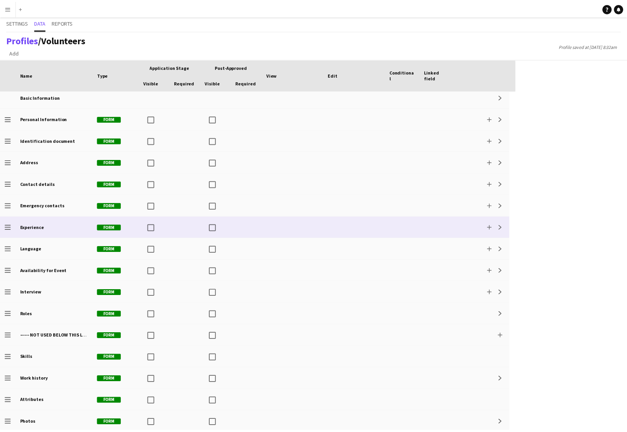
scroll to position [6, 0]
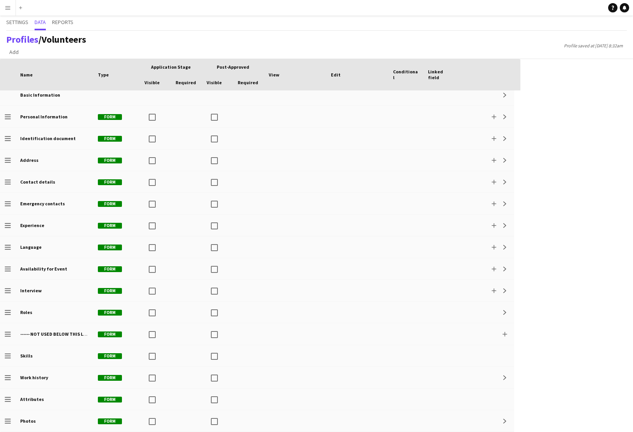
click at [5, 9] on app-icon "Menu" at bounding box center [8, 8] width 6 height 6
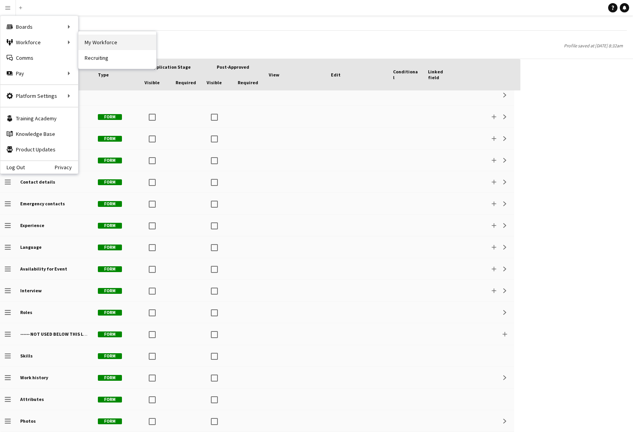
drag, startPoint x: 52, startPoint y: 42, endPoint x: 100, endPoint y: 37, distance: 48.8
click at [78, 37] on div "Boards Boards Boards All jobs Status Workforce Workforce My Workforce Recruitin…" at bounding box center [39, 50] width 78 height 68
click at [100, 39] on link "My Workforce" at bounding box center [117, 43] width 78 height 16
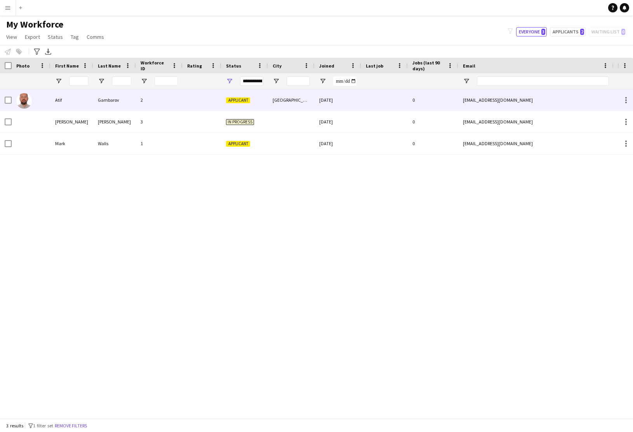
click at [184, 100] on div at bounding box center [202, 99] width 39 height 21
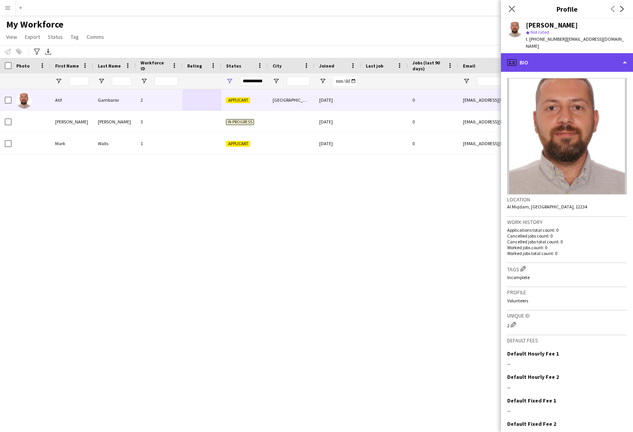
click at [566, 53] on div "profile Bio" at bounding box center [567, 62] width 132 height 19
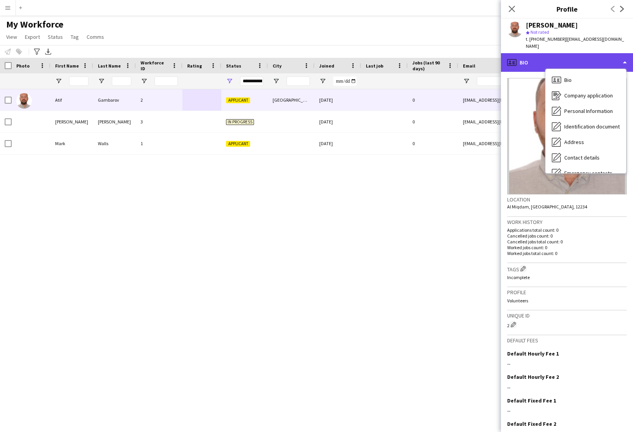
click at [566, 54] on div "profile Bio" at bounding box center [567, 62] width 132 height 19
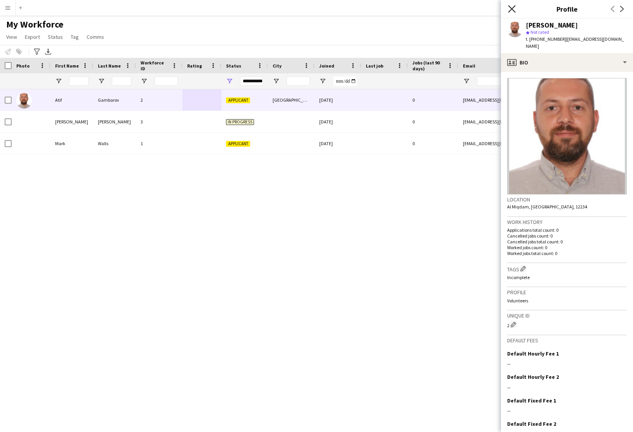
click at [513, 8] on icon "Close pop-in" at bounding box center [511, 8] width 7 height 7
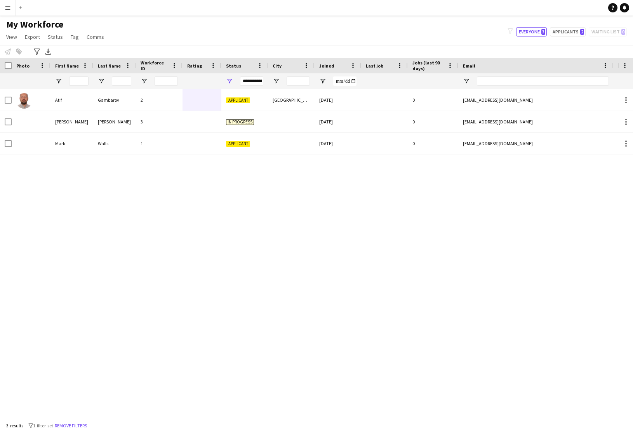
click at [9, 9] on app-icon "Menu" at bounding box center [8, 8] width 6 height 6
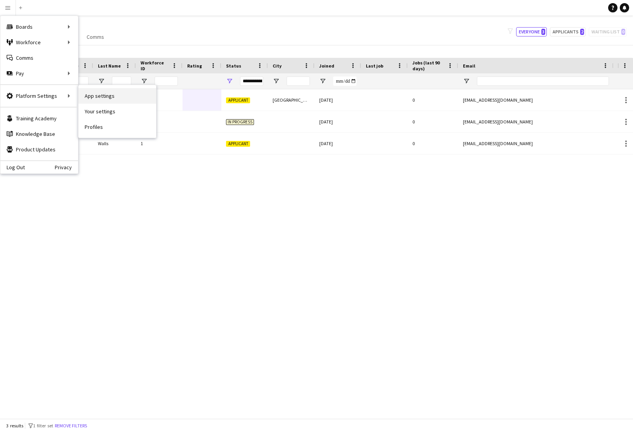
click at [94, 96] on link "App settings" at bounding box center [117, 96] width 78 height 16
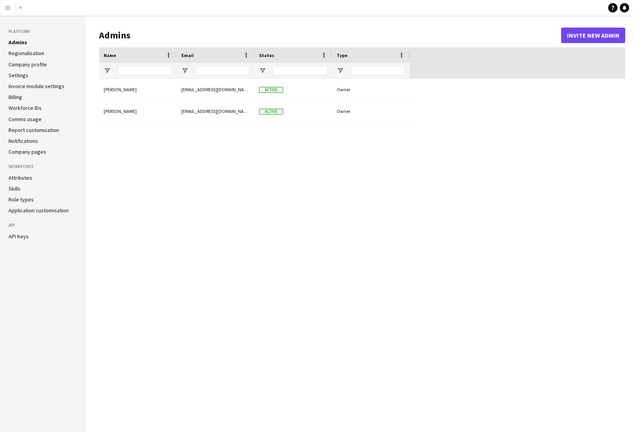
type input "**********"
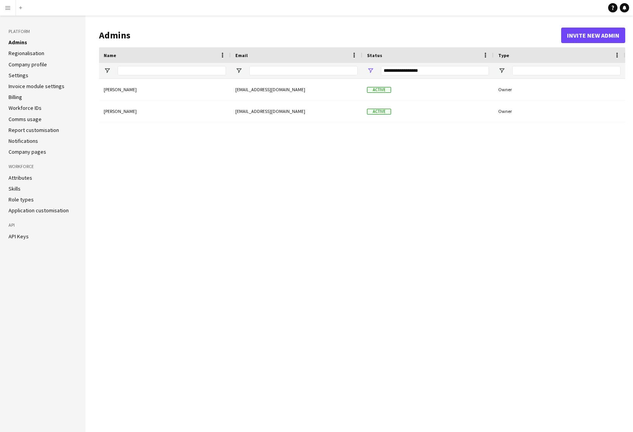
click at [33, 210] on link "Application customisation" at bounding box center [39, 210] width 60 height 7
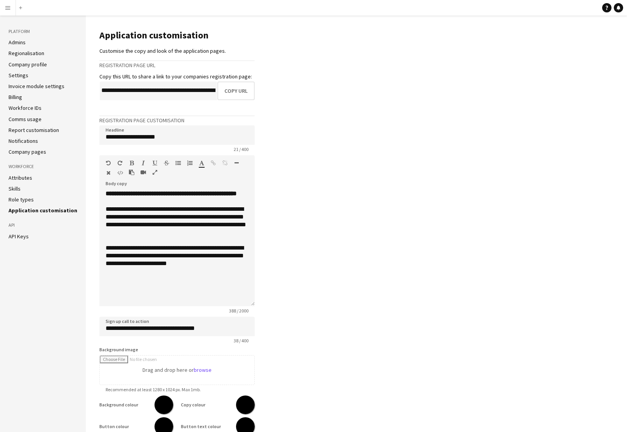
click at [5, 9] on app-icon "Menu" at bounding box center [8, 8] width 6 height 6
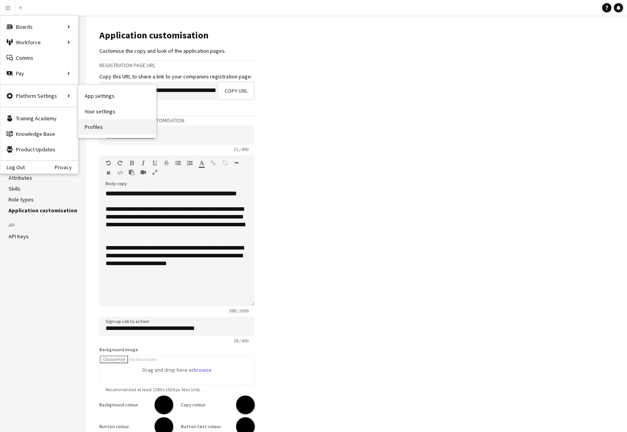
click at [95, 125] on link "Profiles" at bounding box center [117, 127] width 78 height 16
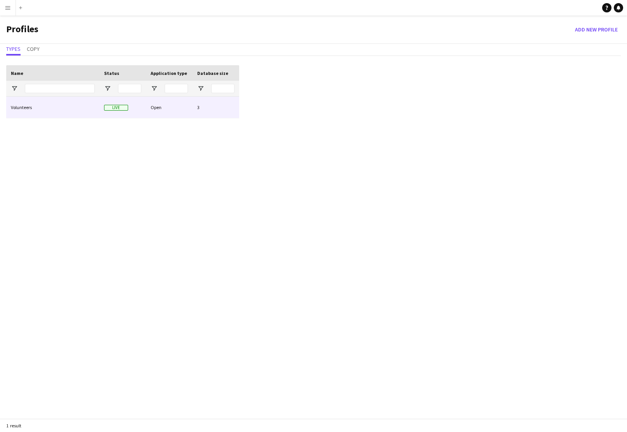
click at [158, 107] on div "Open" at bounding box center [169, 107] width 47 height 21
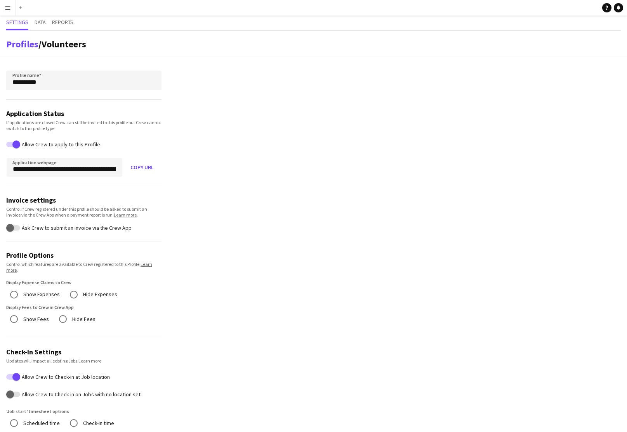
click at [5, 9] on app-icon "Menu" at bounding box center [8, 8] width 6 height 6
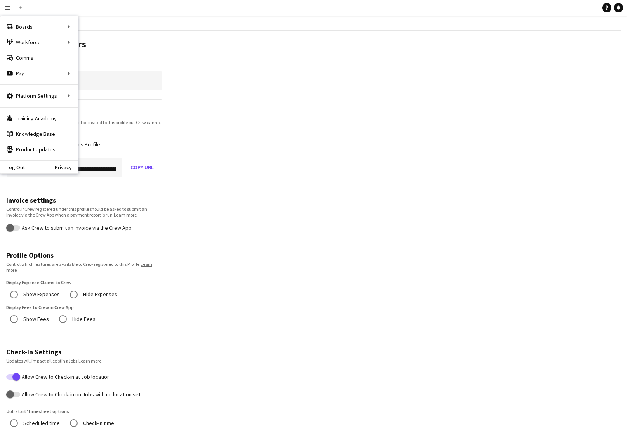
click at [238, 101] on app-profile-settings "**********" at bounding box center [313, 431] width 627 height 801
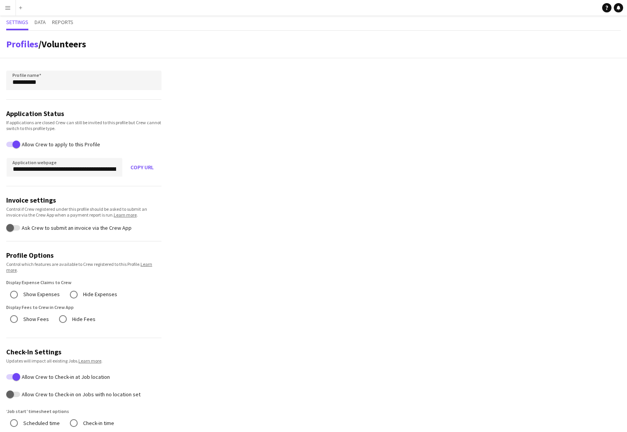
click at [8, 10] on app-icon "Menu" at bounding box center [8, 8] width 6 height 6
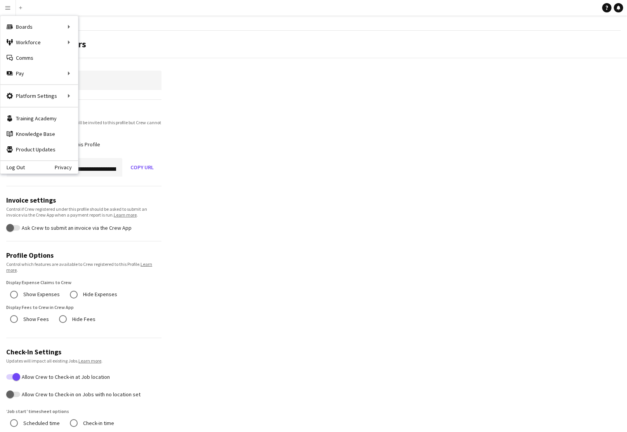
click at [279, 106] on app-profile-settings "**********" at bounding box center [313, 431] width 627 height 801
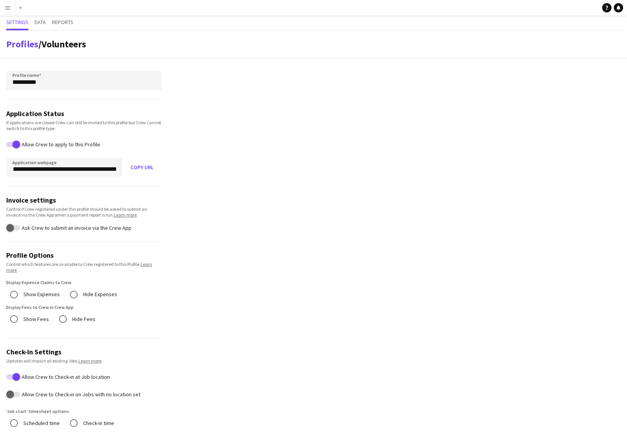
click at [7, 9] on app-icon "Menu" at bounding box center [8, 8] width 6 height 6
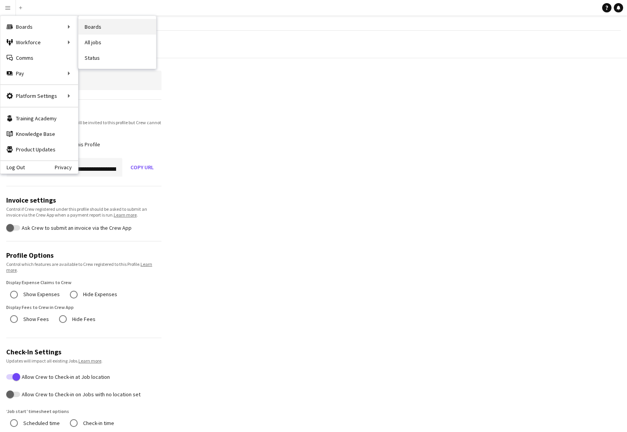
click at [93, 28] on link "Boards" at bounding box center [117, 27] width 78 height 16
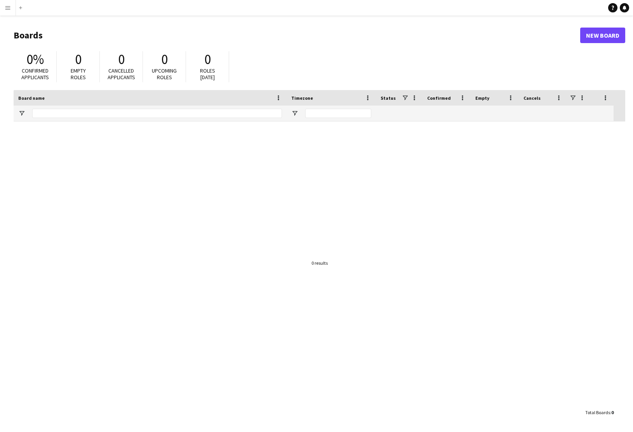
click at [6, 9] on app-icon "Menu" at bounding box center [8, 8] width 6 height 6
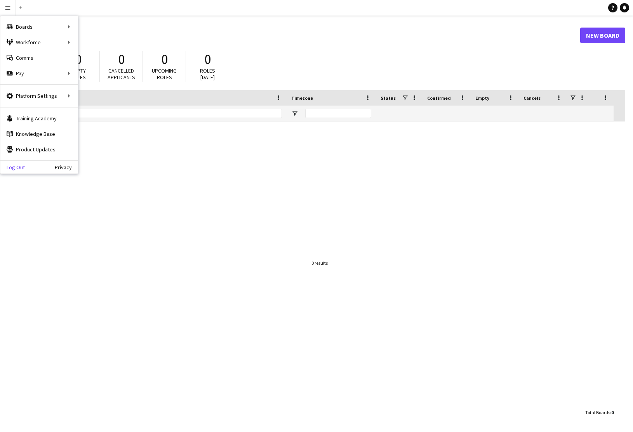
click at [14, 168] on link "Log Out" at bounding box center [12, 167] width 24 height 6
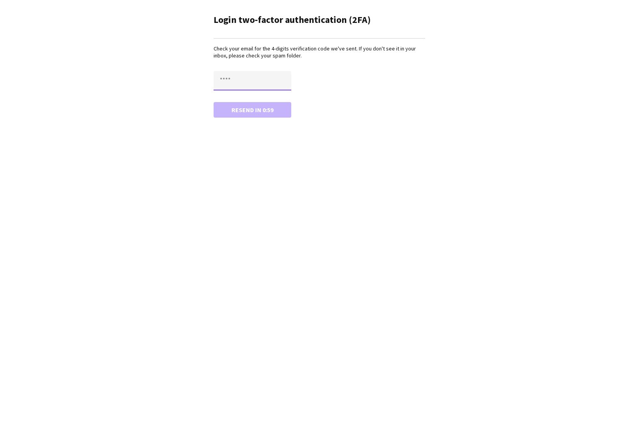
click at [232, 80] on input "text" at bounding box center [253, 80] width 78 height 19
type input "****"
click at [249, 110] on button "Confirm" at bounding box center [253, 110] width 78 height 16
